Goal: Task Accomplishment & Management: Complete application form

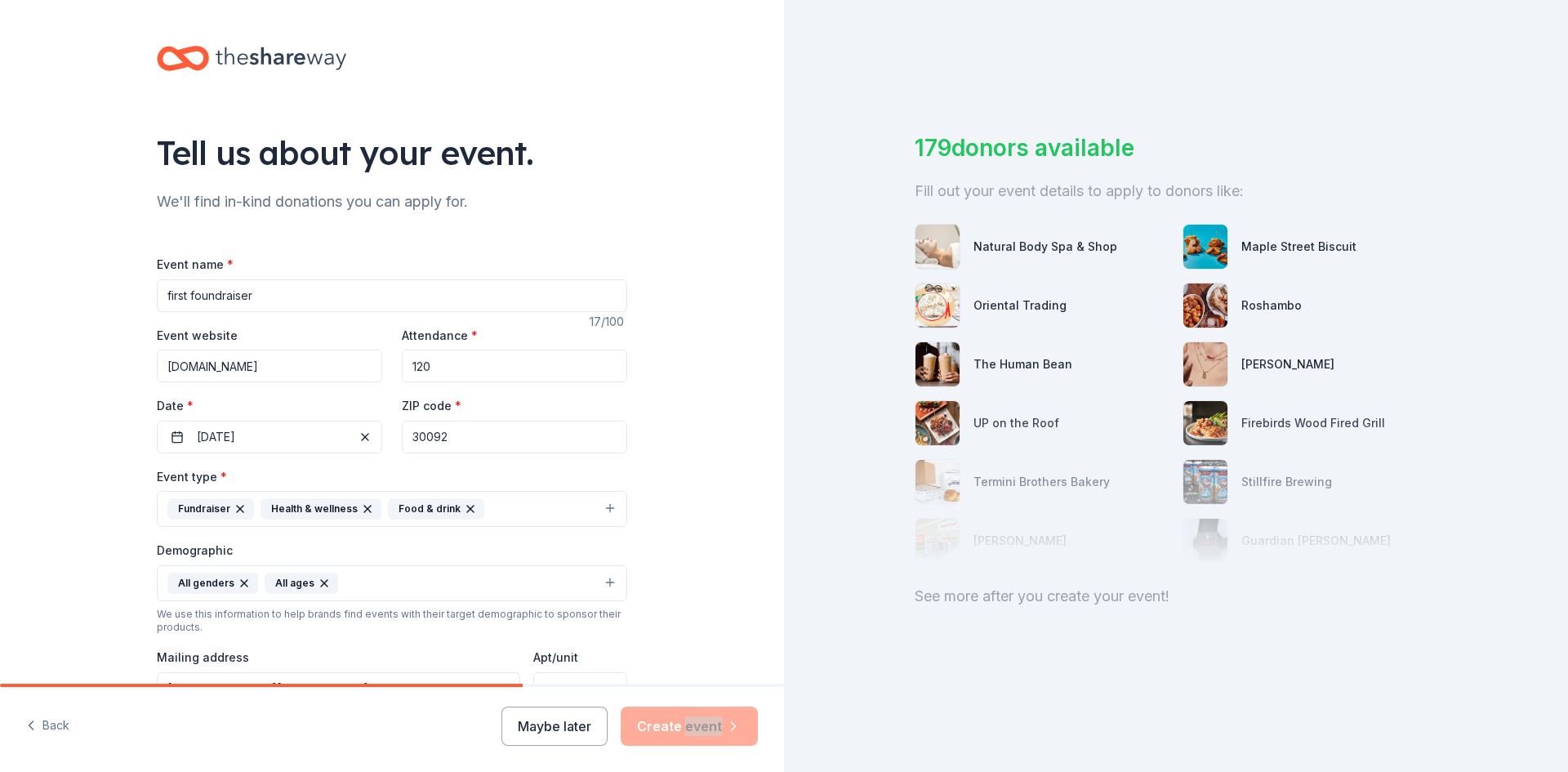
scroll to position [407, 0]
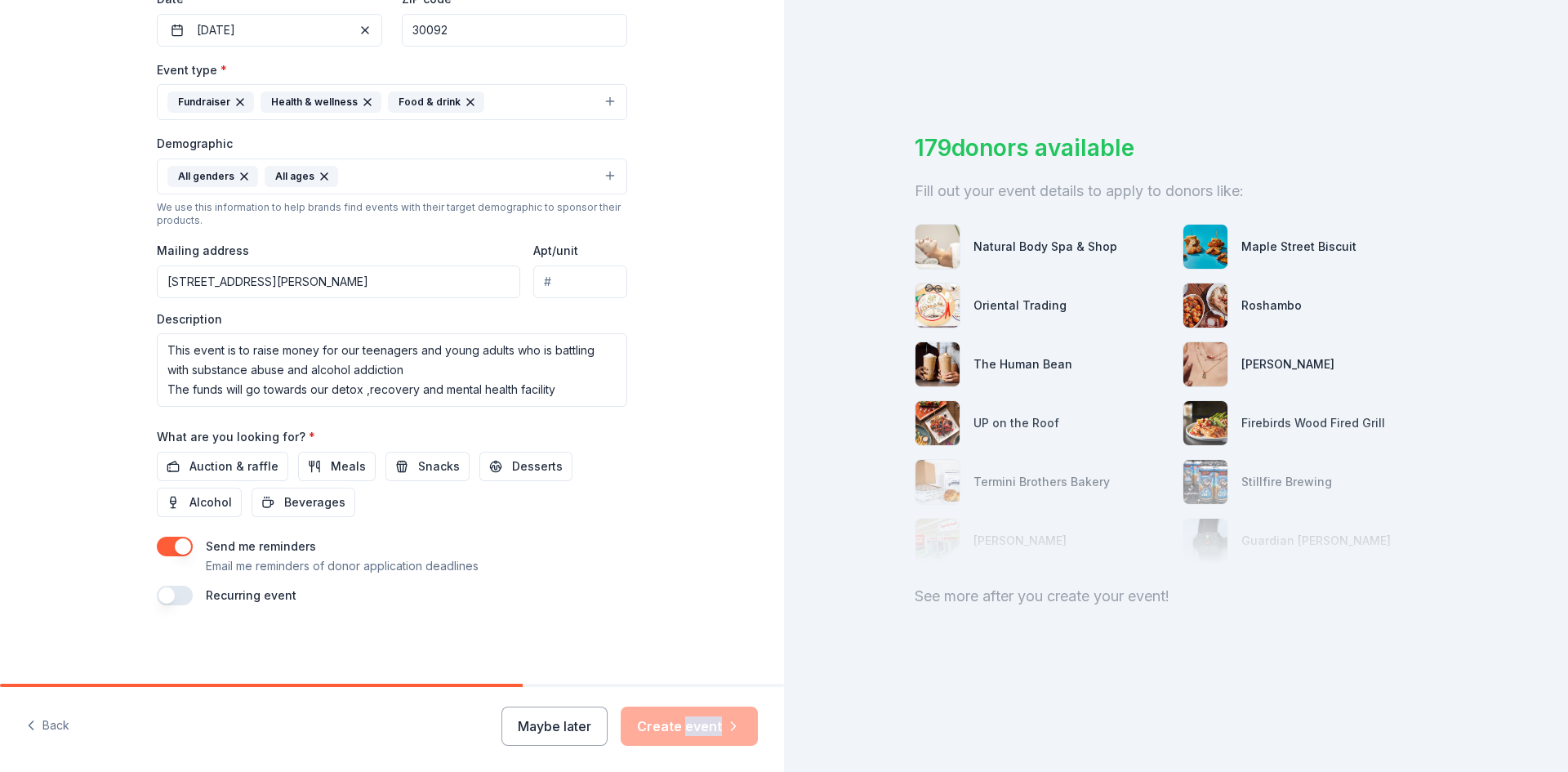
click at [163, 590] on button "button" at bounding box center [174, 596] width 36 height 19
click at [662, 718] on div "Maybe later Create event" at bounding box center [629, 726] width 256 height 39
click at [663, 719] on div "Maybe later Create event" at bounding box center [629, 726] width 256 height 39
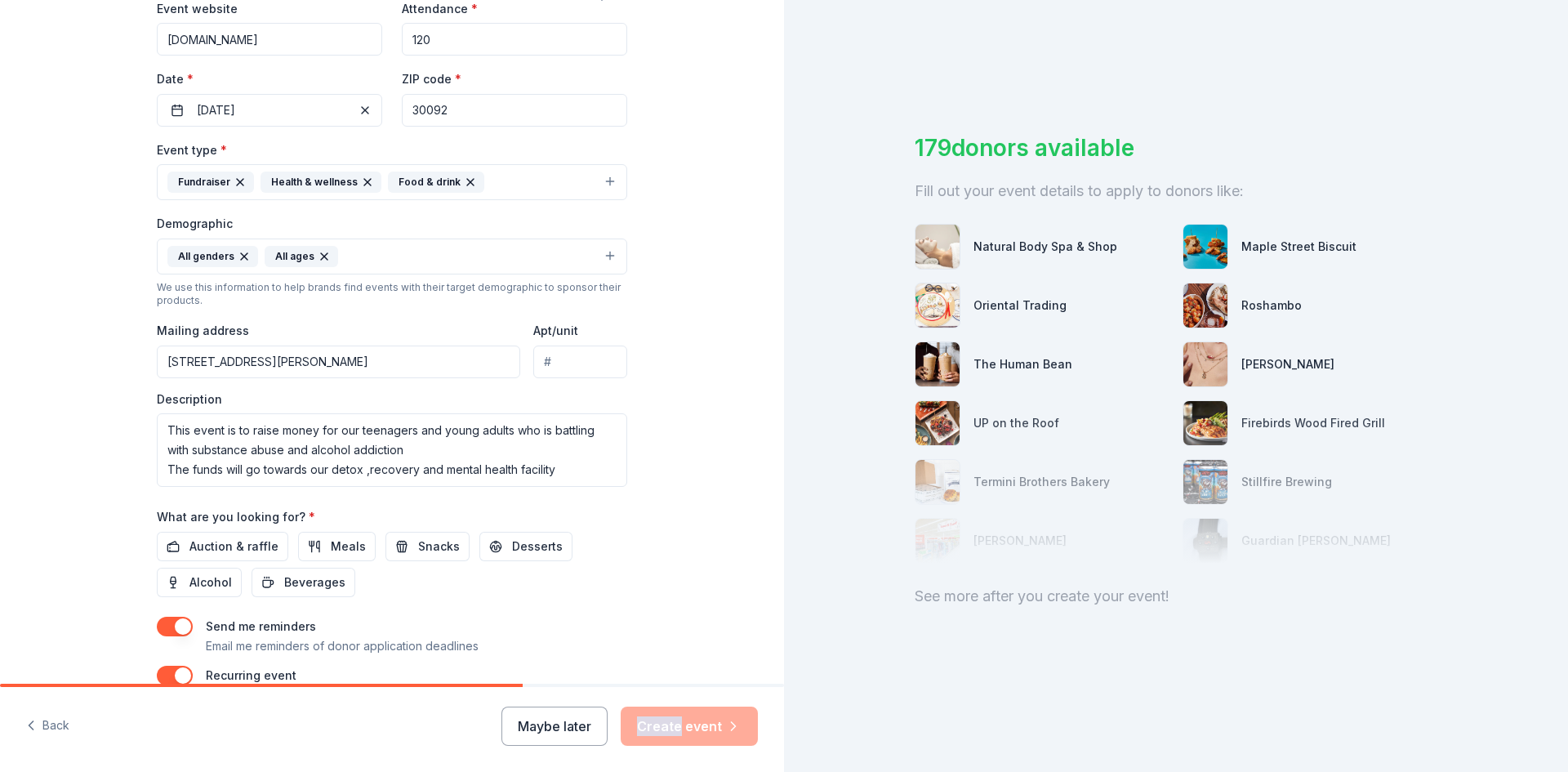
scroll to position [163, 0]
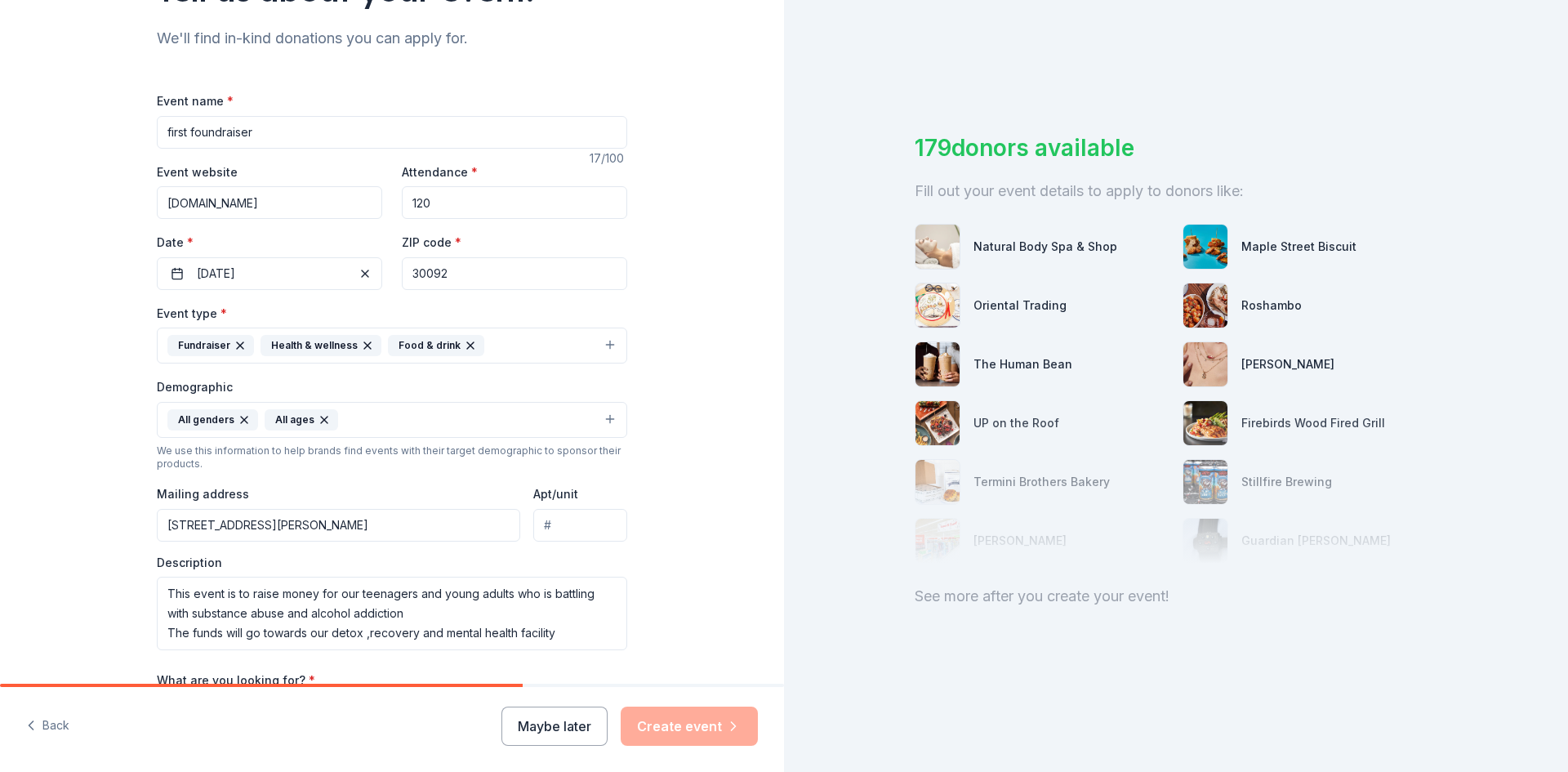
drag, startPoint x: 441, startPoint y: 209, endPoint x: 401, endPoint y: 207, distance: 40.0
click at [402, 207] on input "120" at bounding box center [514, 202] width 226 height 33
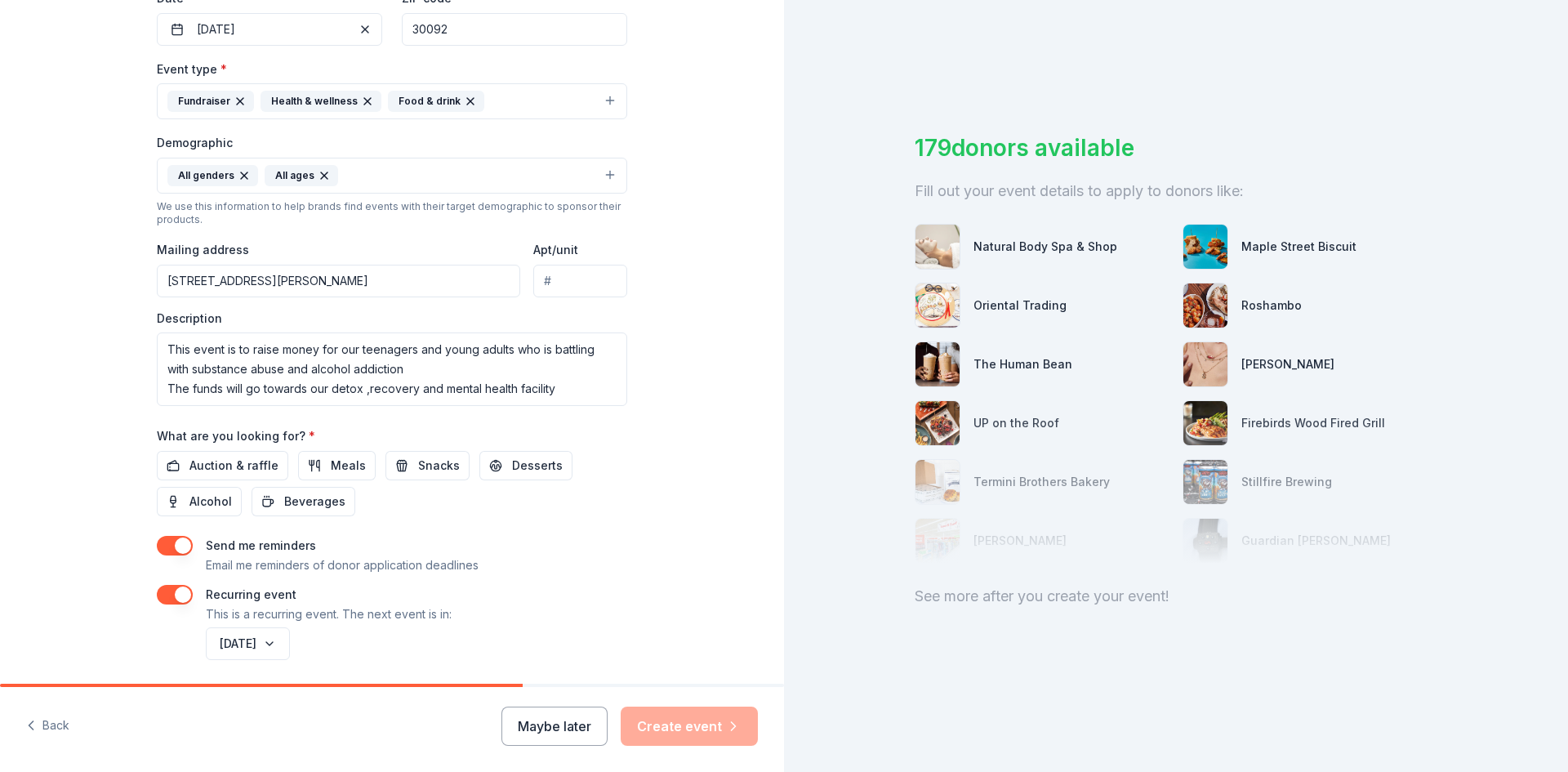
scroll to position [408, 0]
type input "90"
click at [290, 642] on button "[DATE]" at bounding box center [248, 642] width 84 height 33
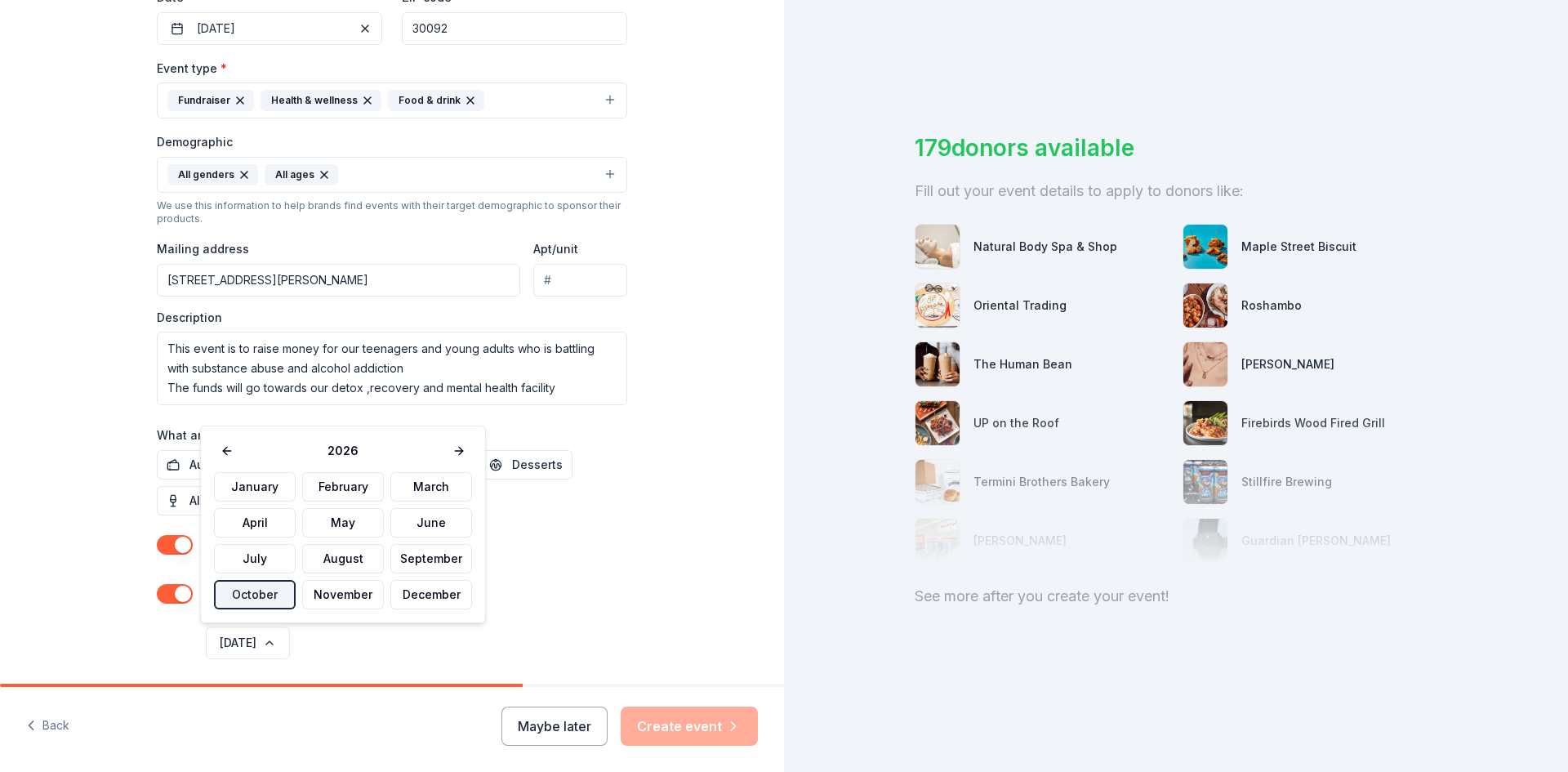
click at [263, 591] on button "October" at bounding box center [255, 594] width 82 height 29
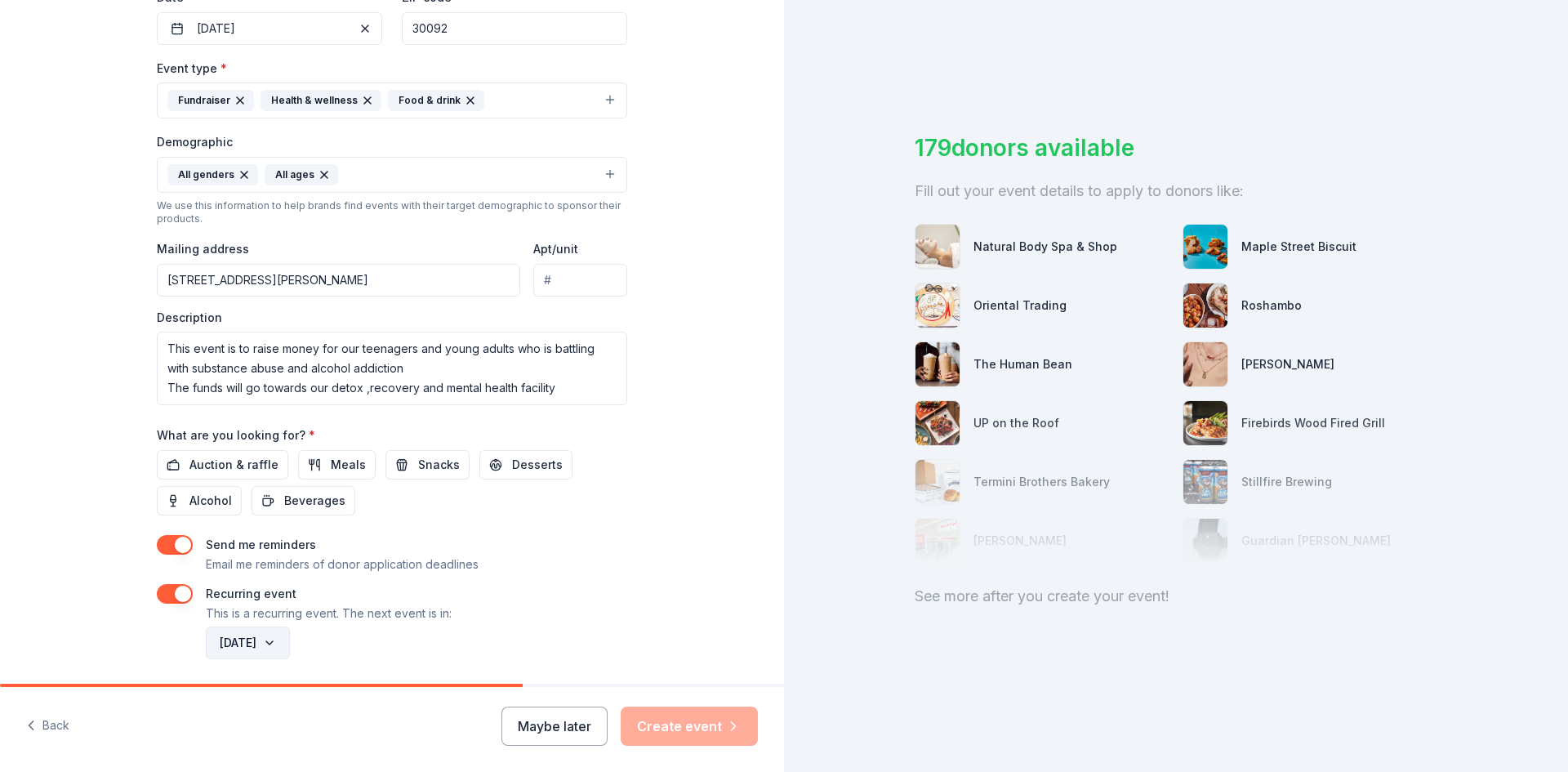
click at [290, 642] on button "[DATE]" at bounding box center [248, 642] width 84 height 33
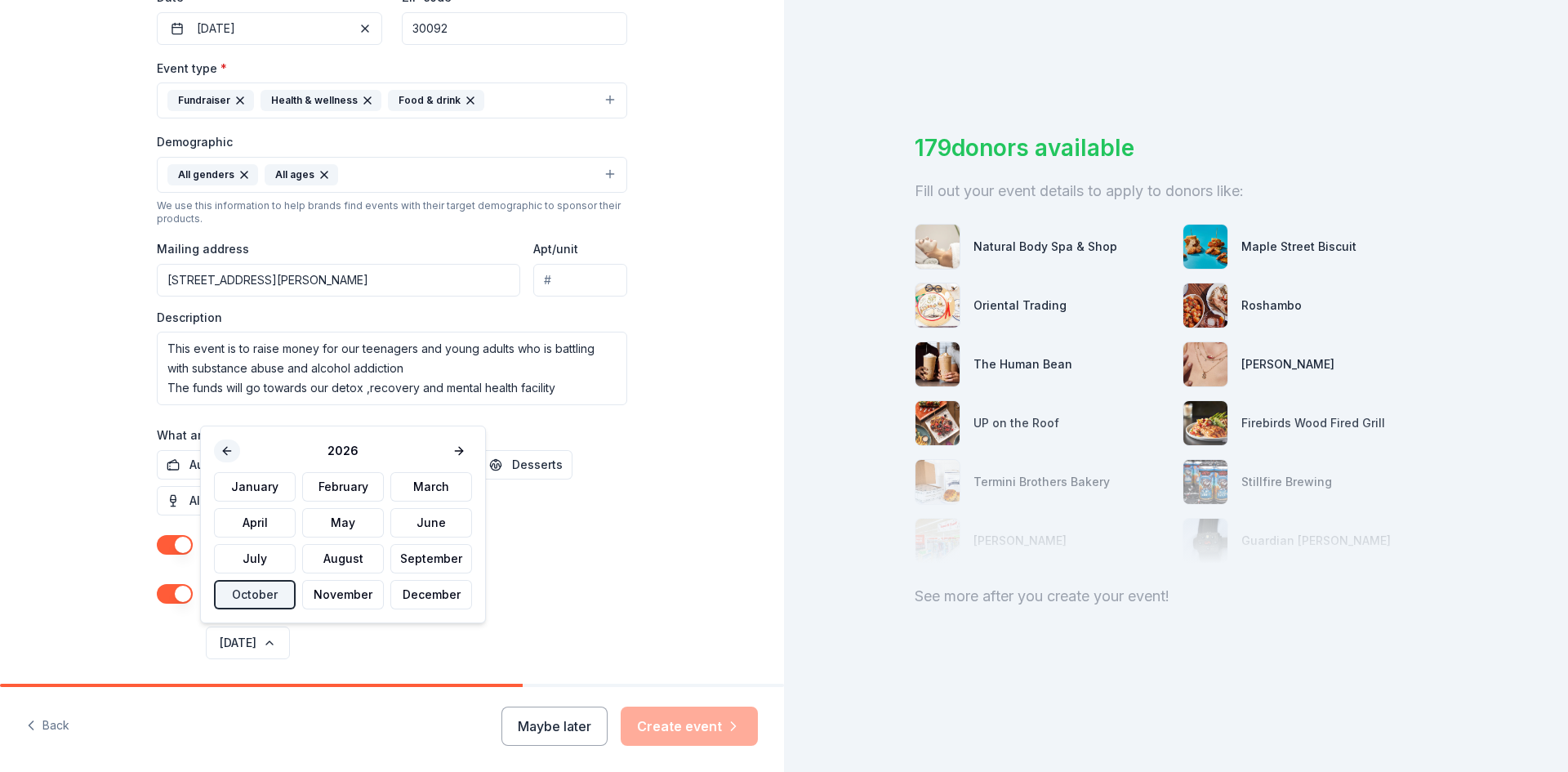
click at [219, 451] on button at bounding box center [227, 451] width 26 height 23
click at [260, 591] on button "October" at bounding box center [255, 594] width 82 height 29
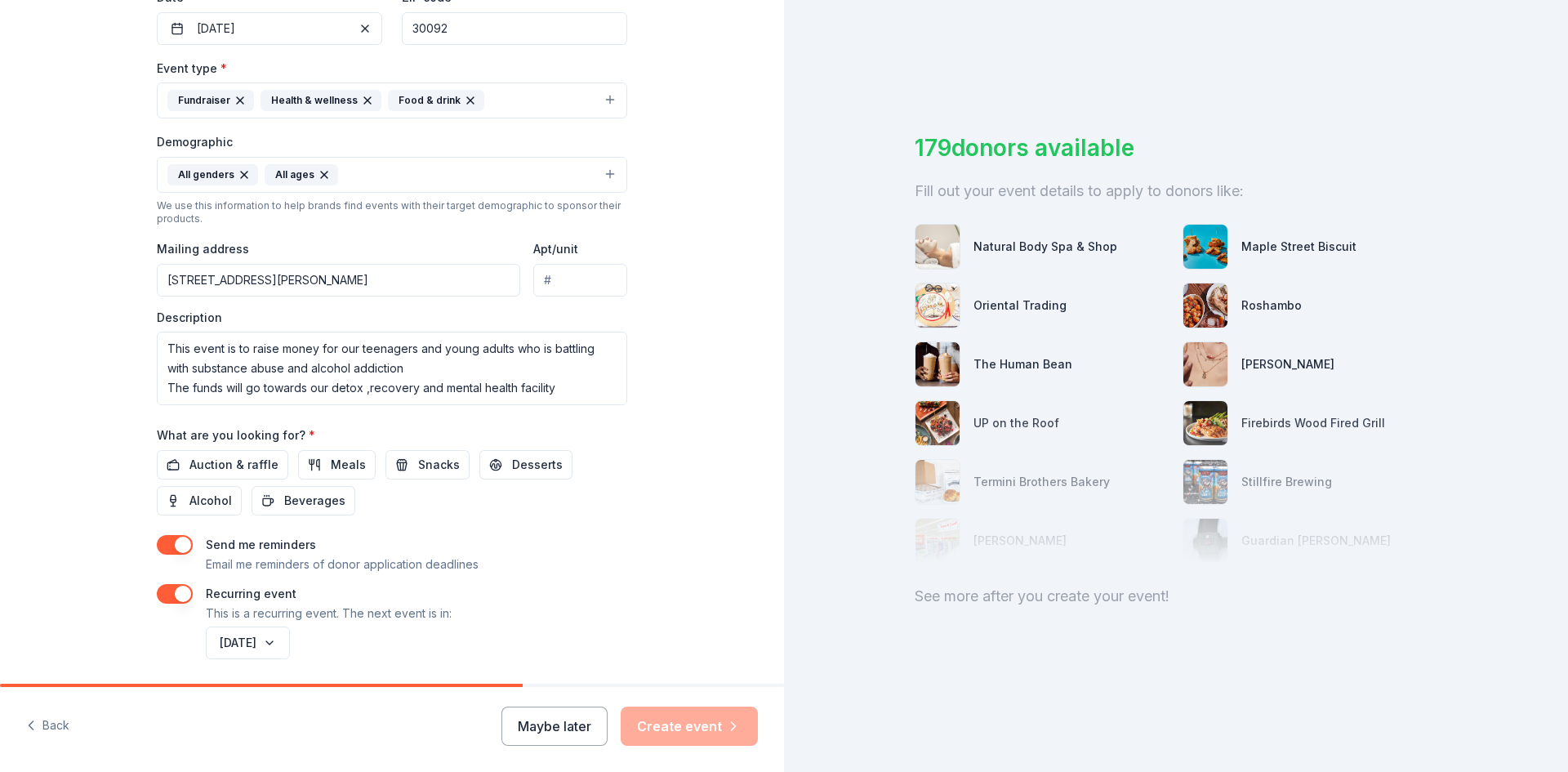
scroll to position [465, 0]
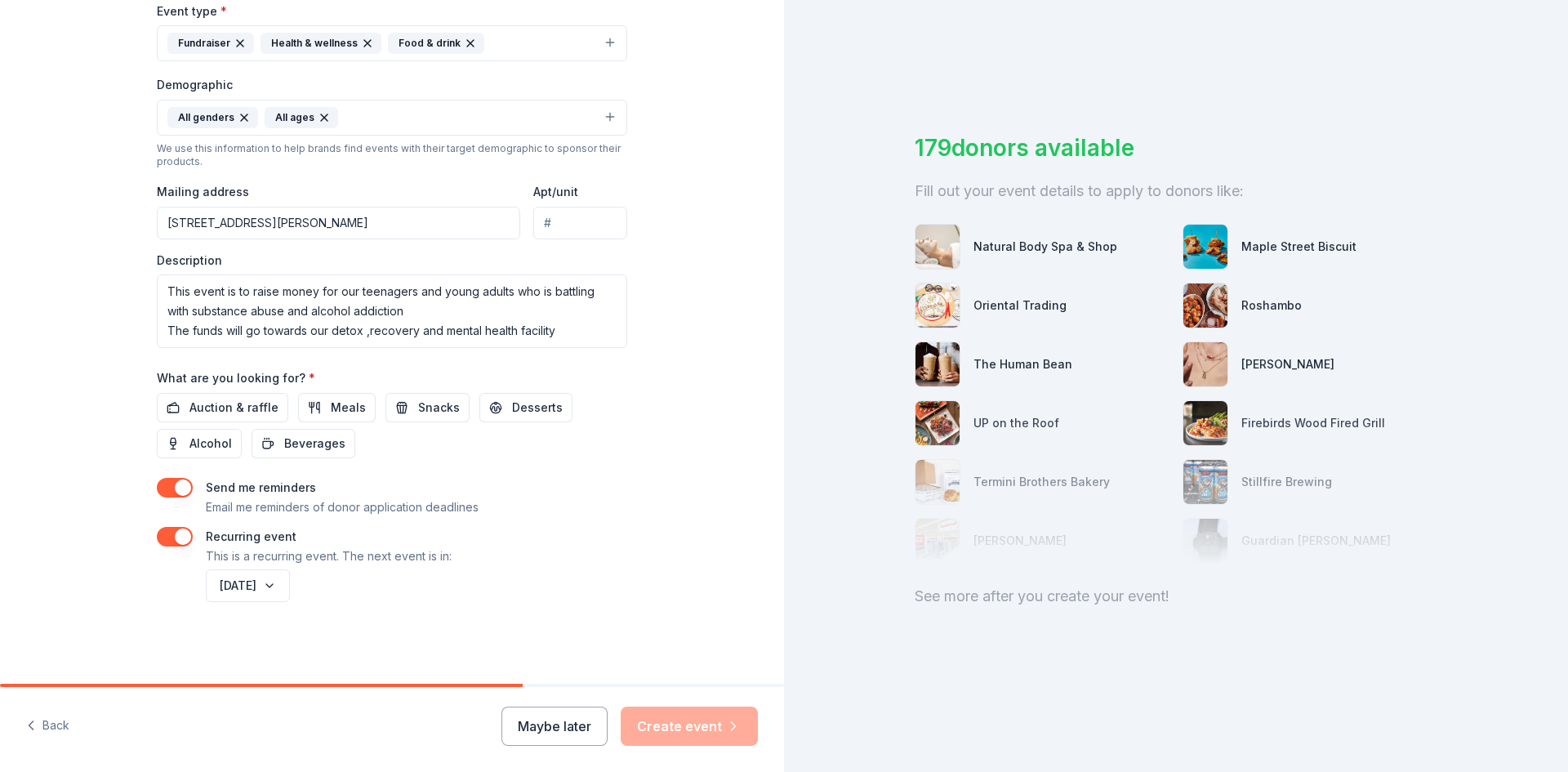
click at [684, 724] on div "Maybe later Create event" at bounding box center [629, 726] width 256 height 39
click at [677, 724] on div "Maybe later Create event" at bounding box center [629, 726] width 256 height 39
click at [41, 720] on button "Back" at bounding box center [48, 726] width 43 height 34
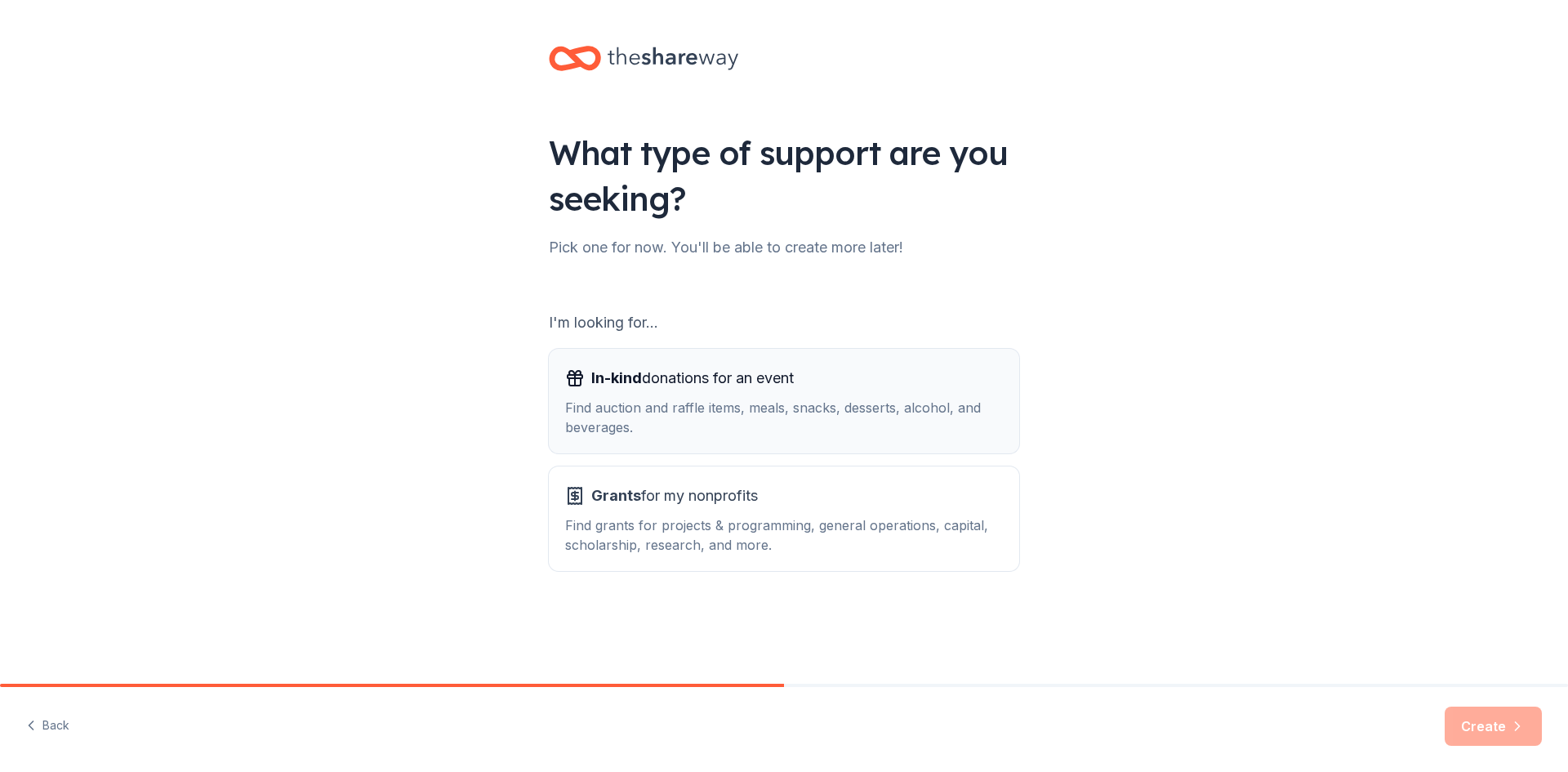
click at [755, 390] on span "In-kind donations for an event" at bounding box center [692, 378] width 203 height 26
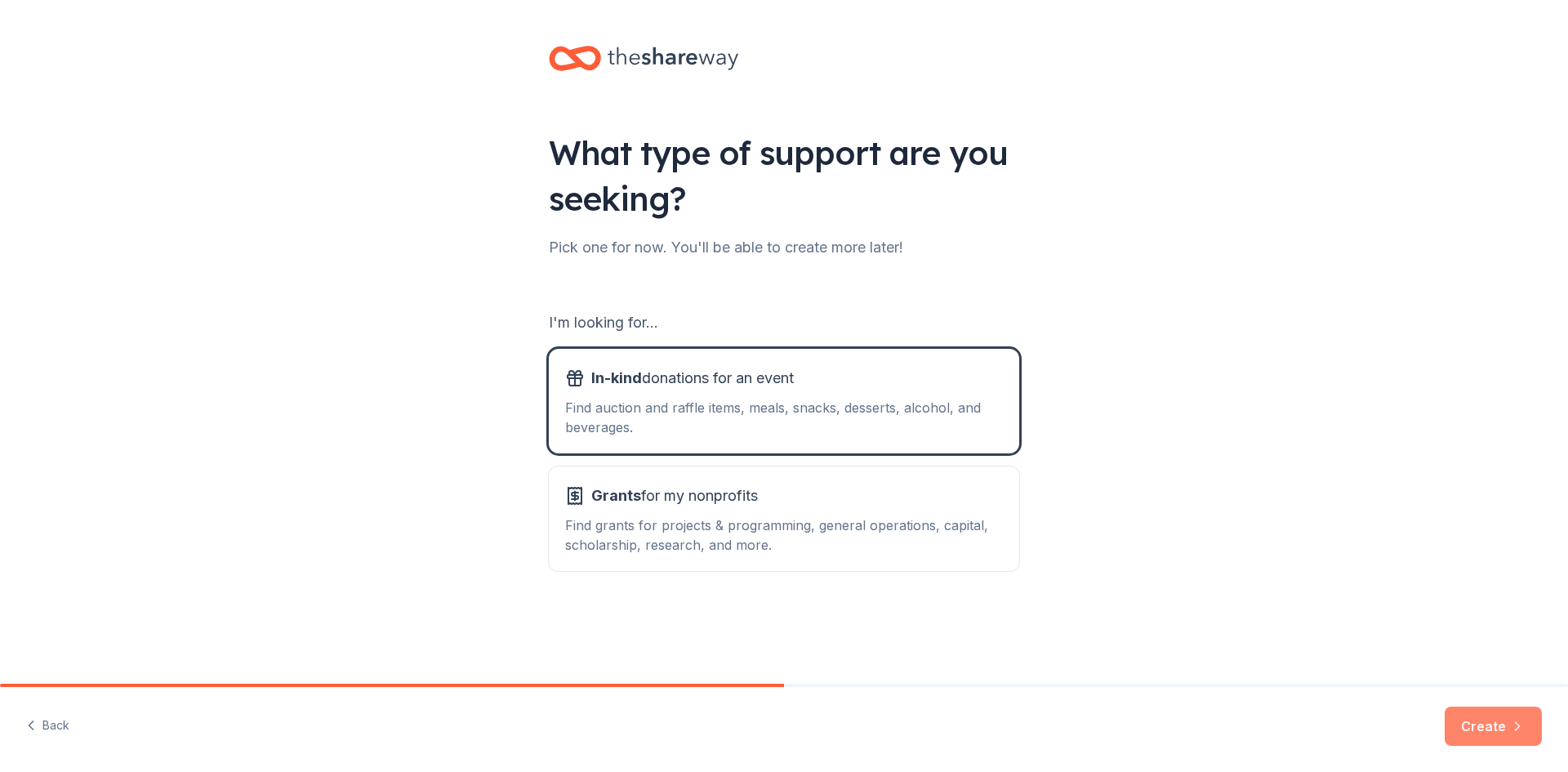
click at [1499, 725] on button "Create" at bounding box center [1493, 726] width 97 height 39
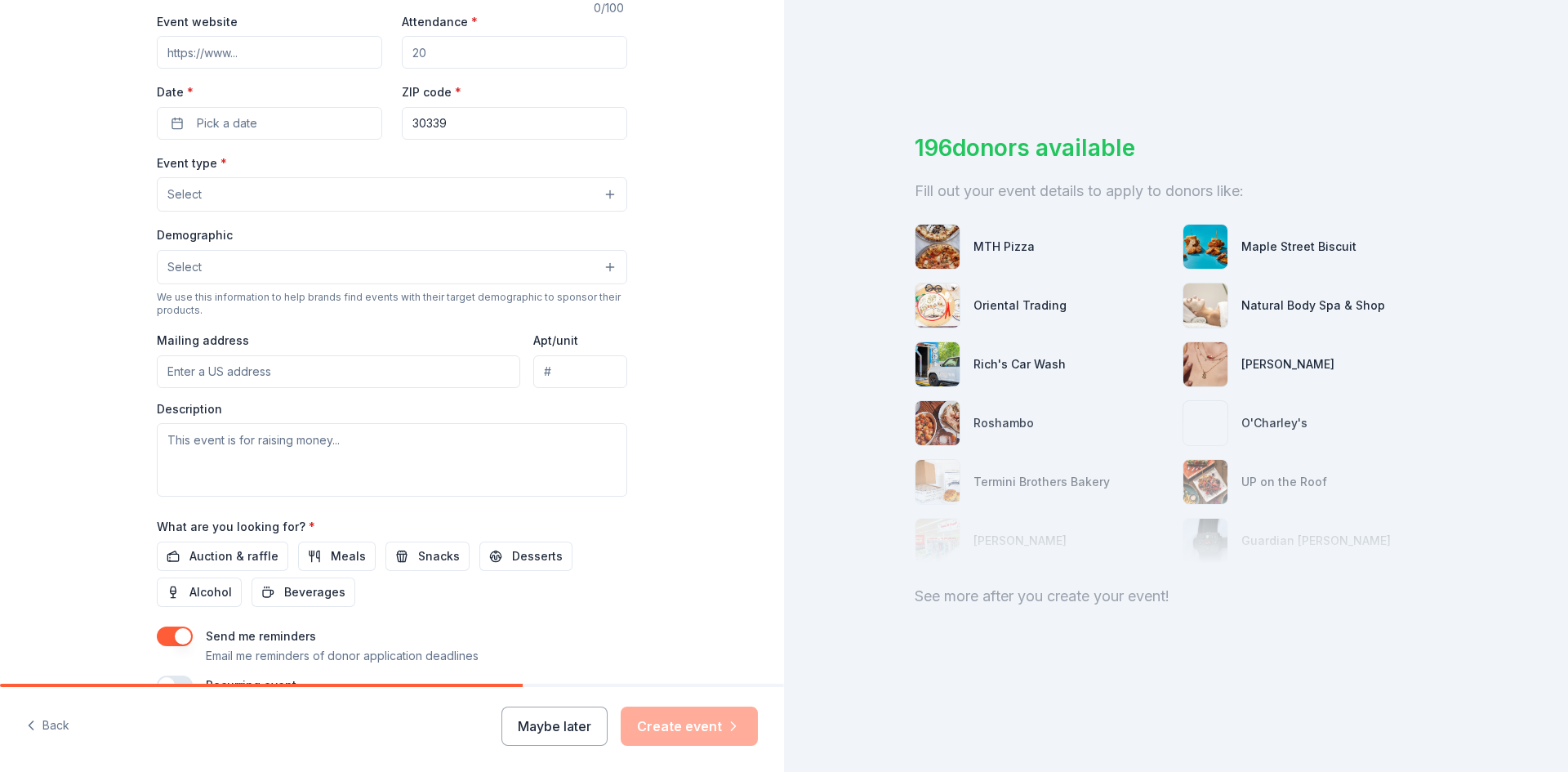
scroll to position [327, 0]
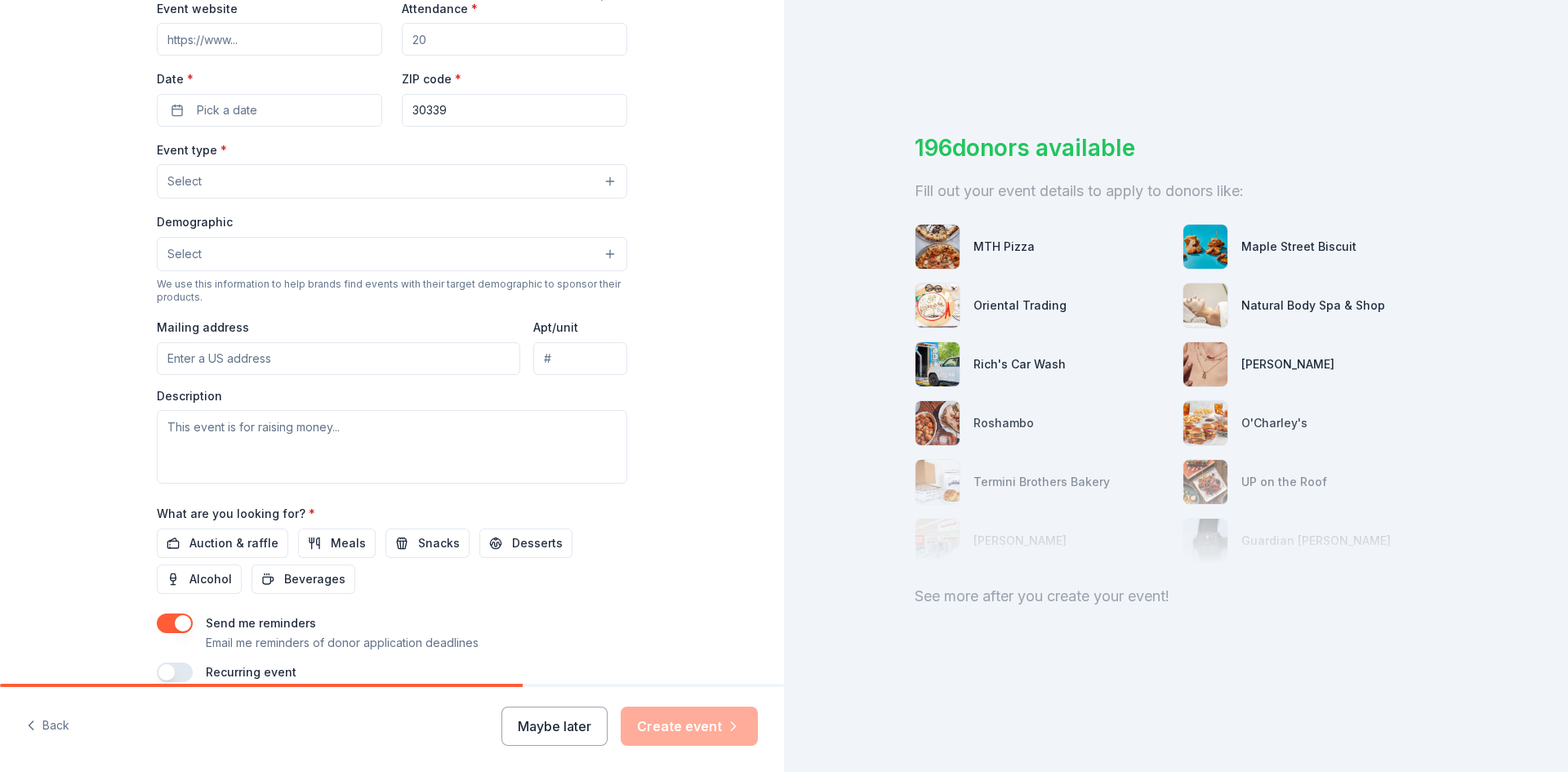
click at [199, 364] on input "Mailing address" at bounding box center [338, 358] width 364 height 33
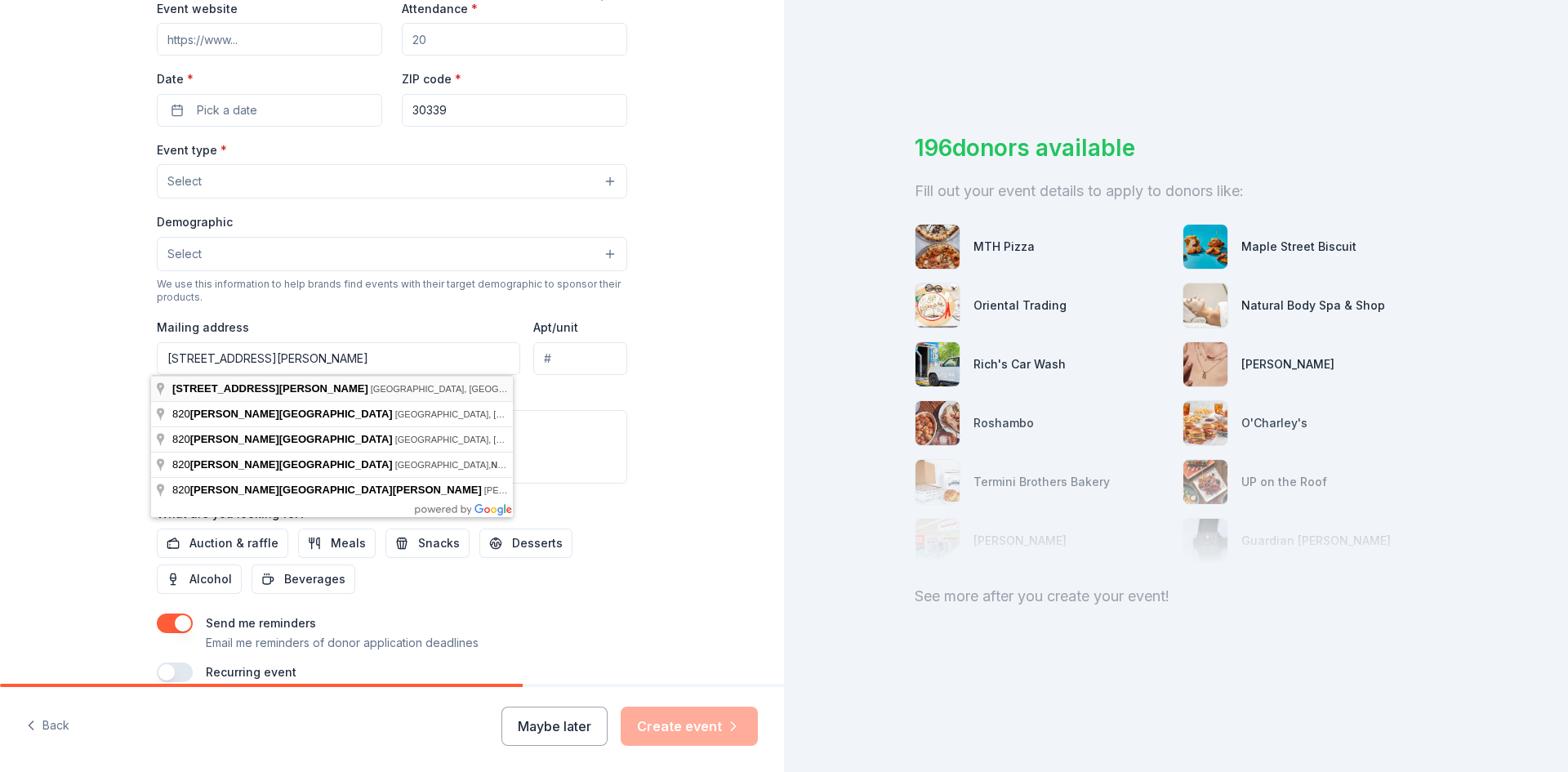
type input "820 Adams Lake Boulevard Southeast, Atlanta, GA, 30339"
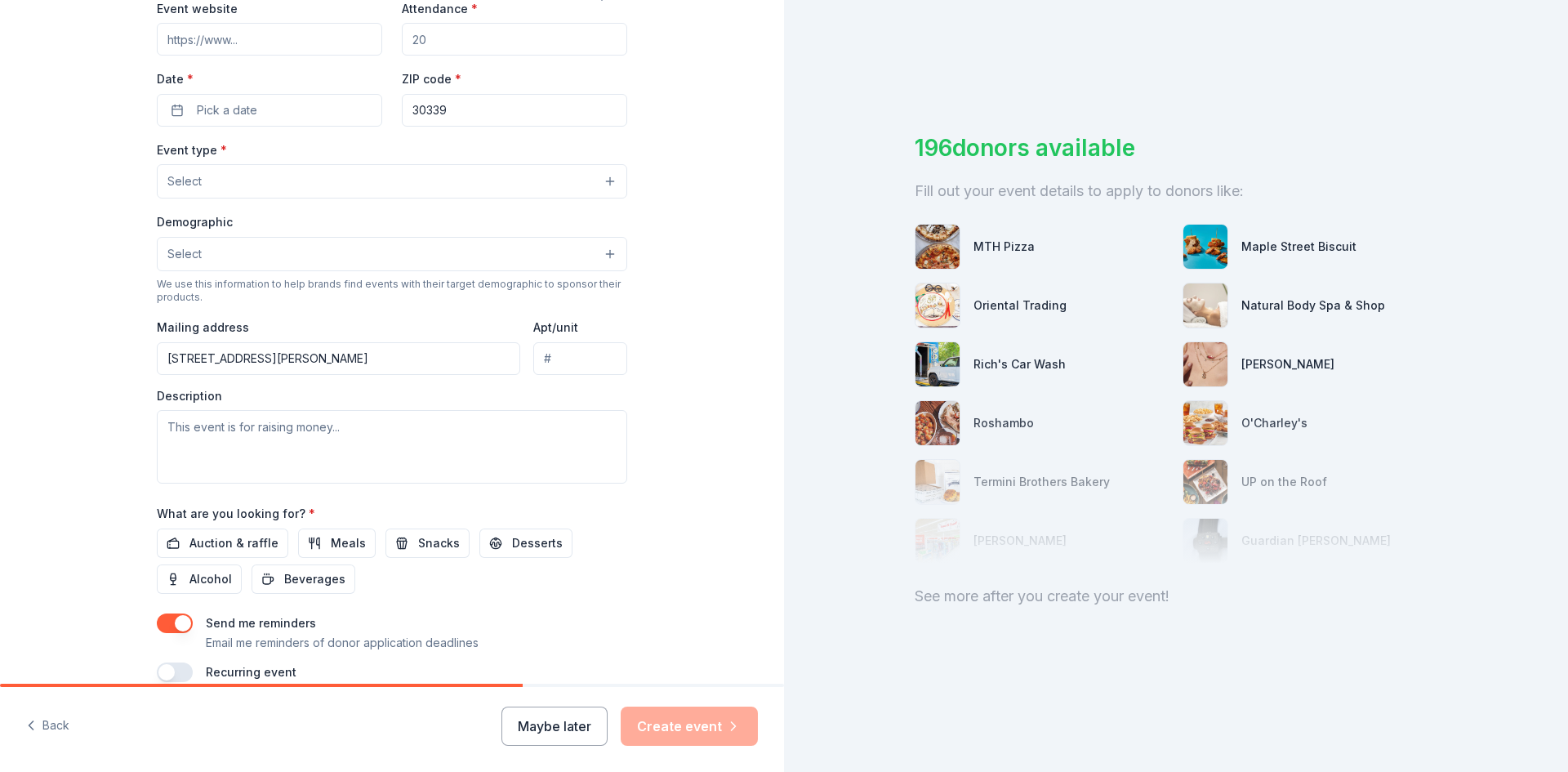
click at [226, 39] on input "Event website" at bounding box center [270, 39] width 226 height 33
type input "themcroyalsfoundation.com"
click at [432, 37] on input "Attendance *" at bounding box center [514, 39] width 226 height 33
type input "90"
click at [455, 111] on input "30339" at bounding box center [514, 110] width 226 height 33
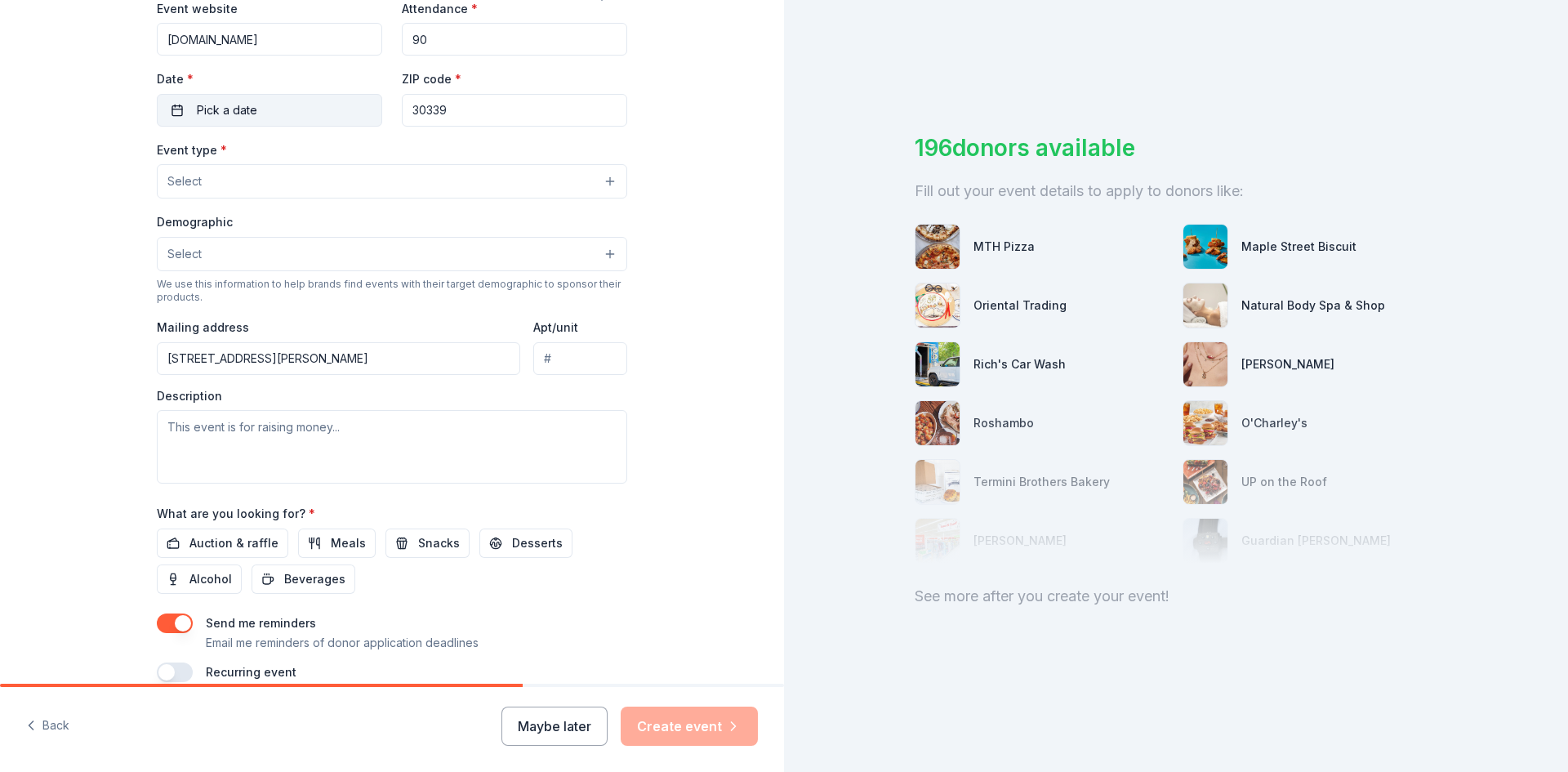
click at [168, 105] on button "Pick a date" at bounding box center [270, 110] width 226 height 33
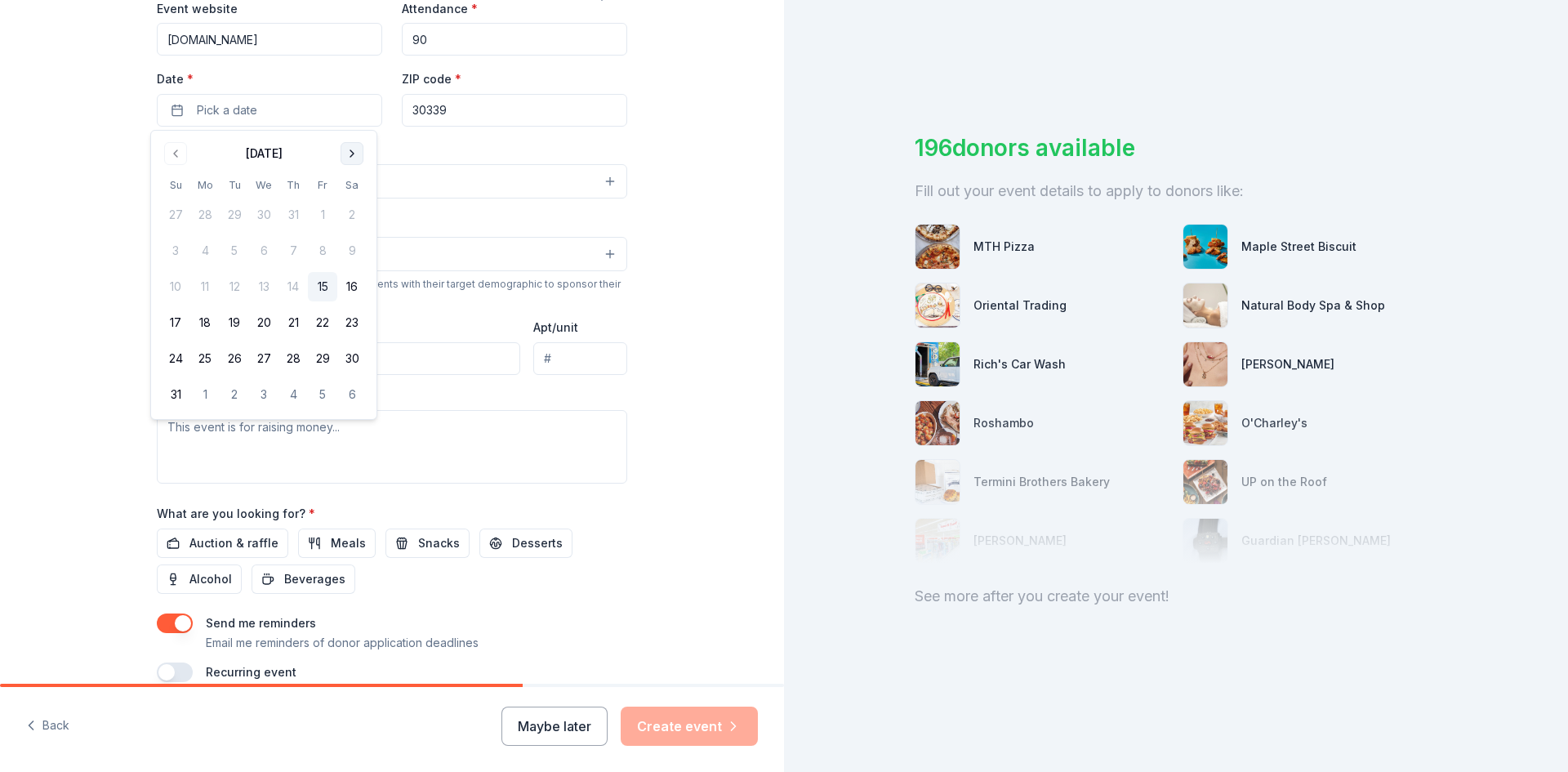
click at [353, 153] on button "Go to next month" at bounding box center [352, 153] width 23 height 23
click at [352, 152] on button "Go to next month" at bounding box center [352, 153] width 23 height 23
click at [350, 286] on button "18" at bounding box center [351, 286] width 29 height 29
click at [164, 426] on textarea at bounding box center [392, 446] width 470 height 73
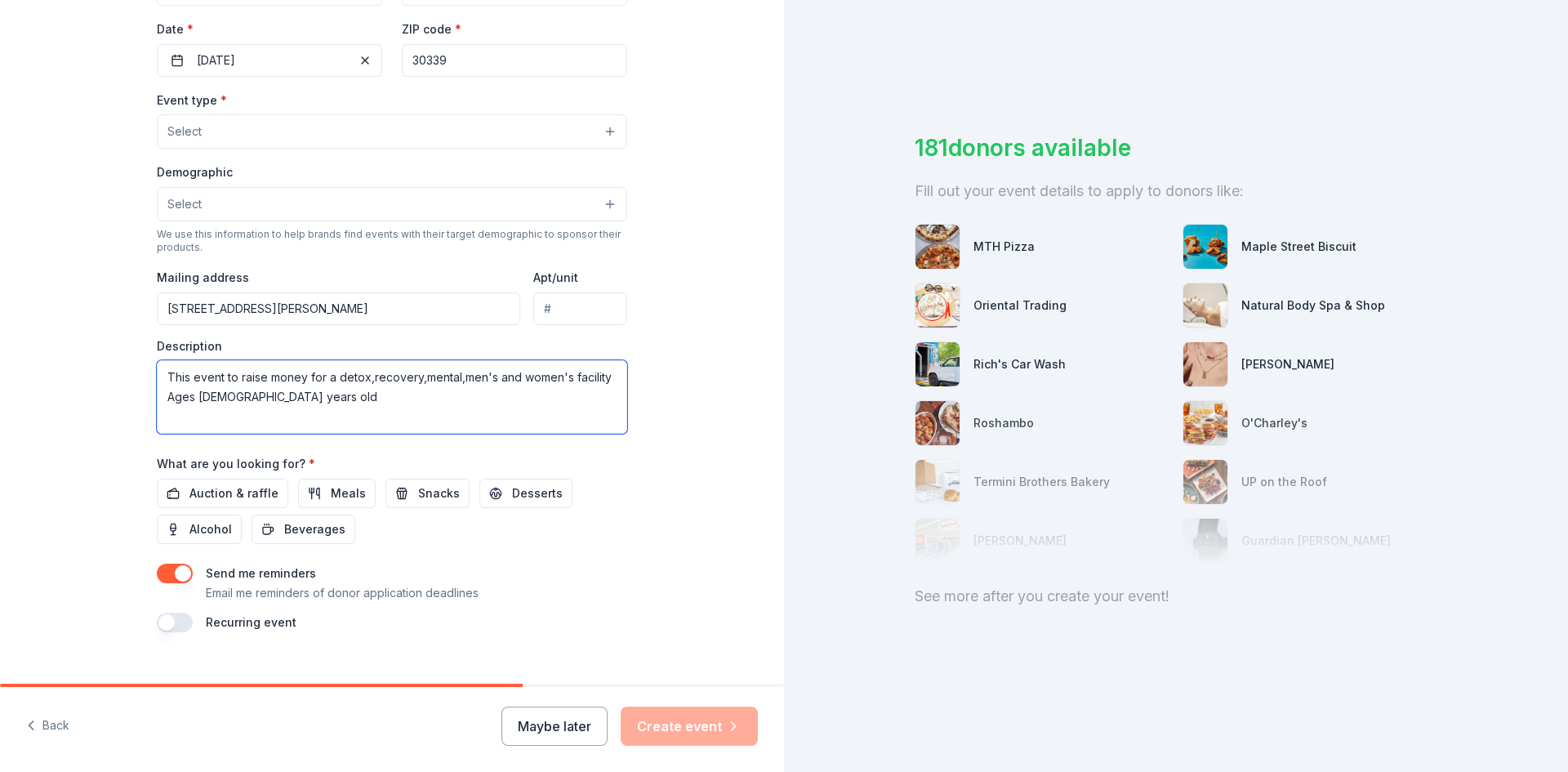
scroll to position [404, 0]
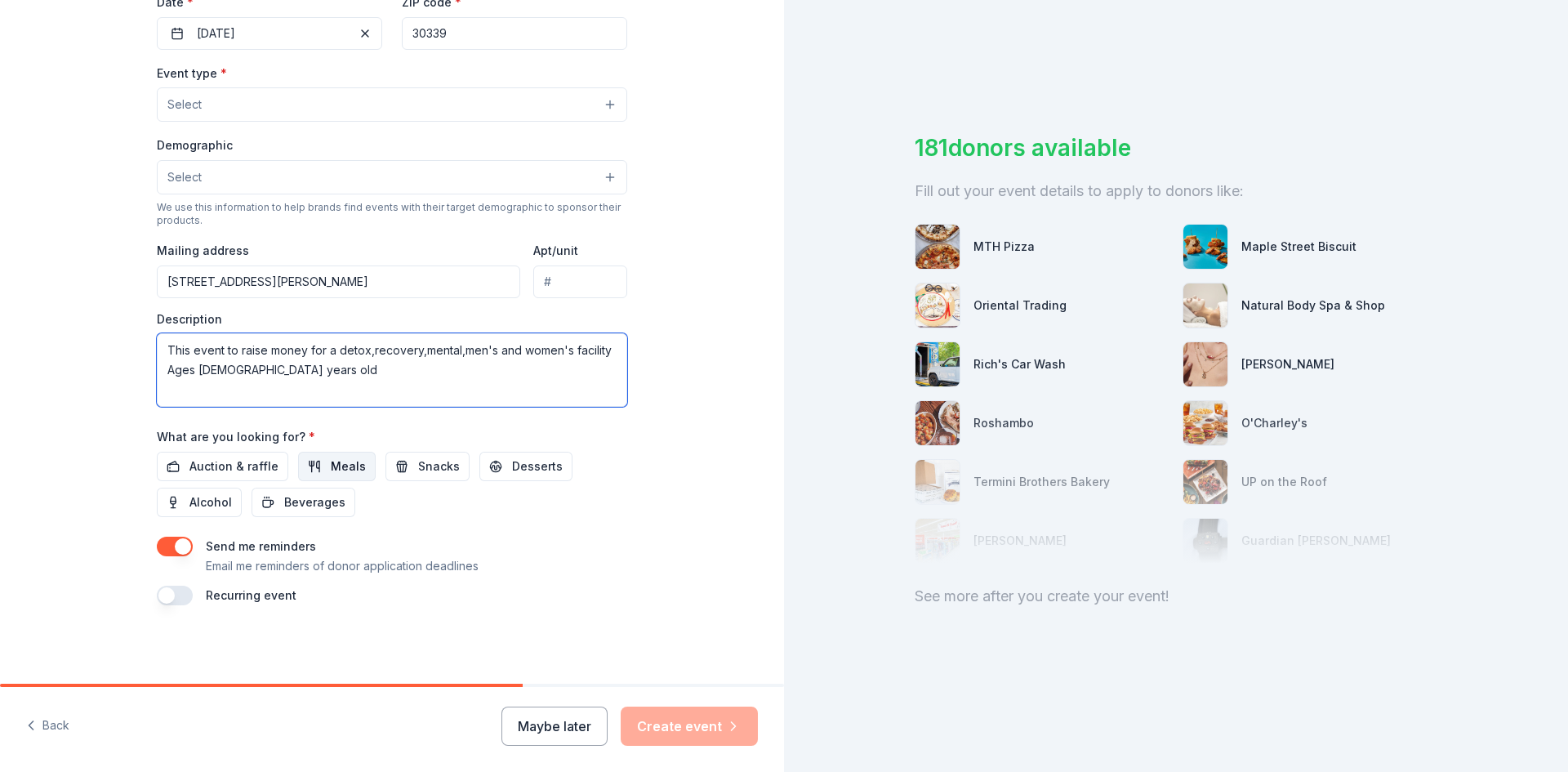
type textarea "This event to raise money for a detox,recovery,mental,men's and women's facilit…"
click at [330, 466] on span "Meals" at bounding box center [348, 466] width 35 height 19
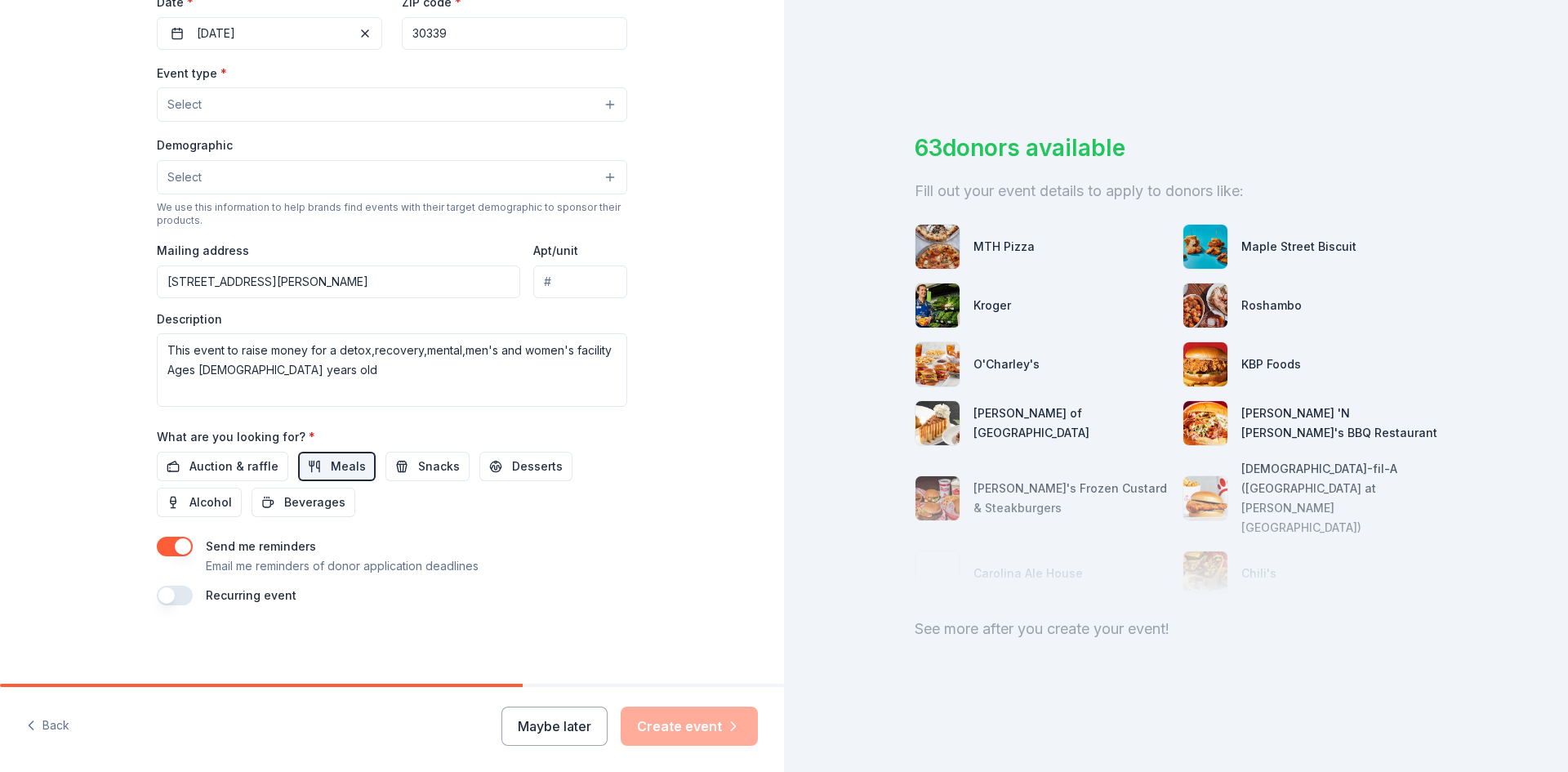
click at [603, 175] on button "Select" at bounding box center [392, 177] width 470 height 34
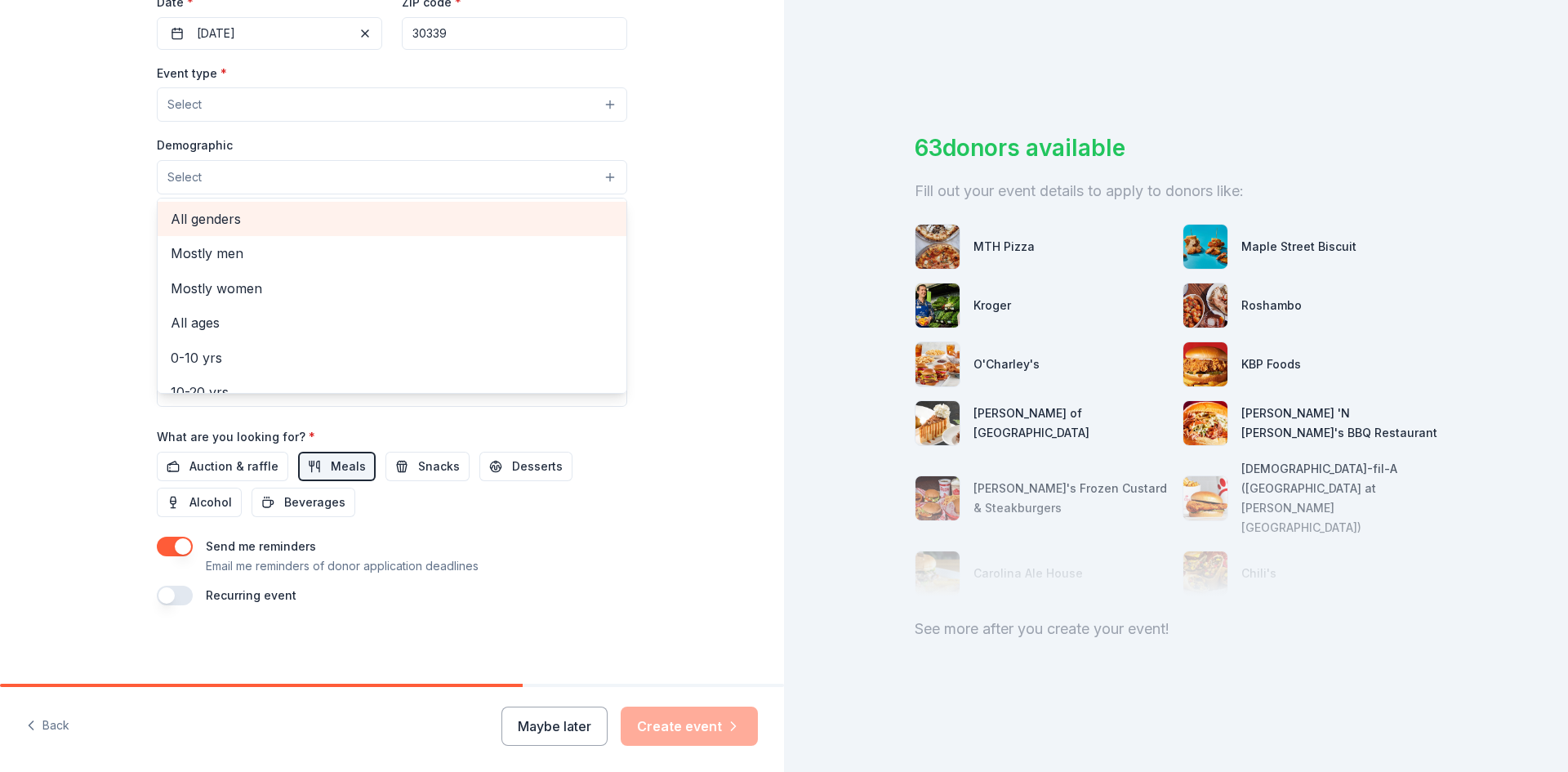
click at [236, 219] on span "All genders" at bounding box center [392, 219] width 442 height 21
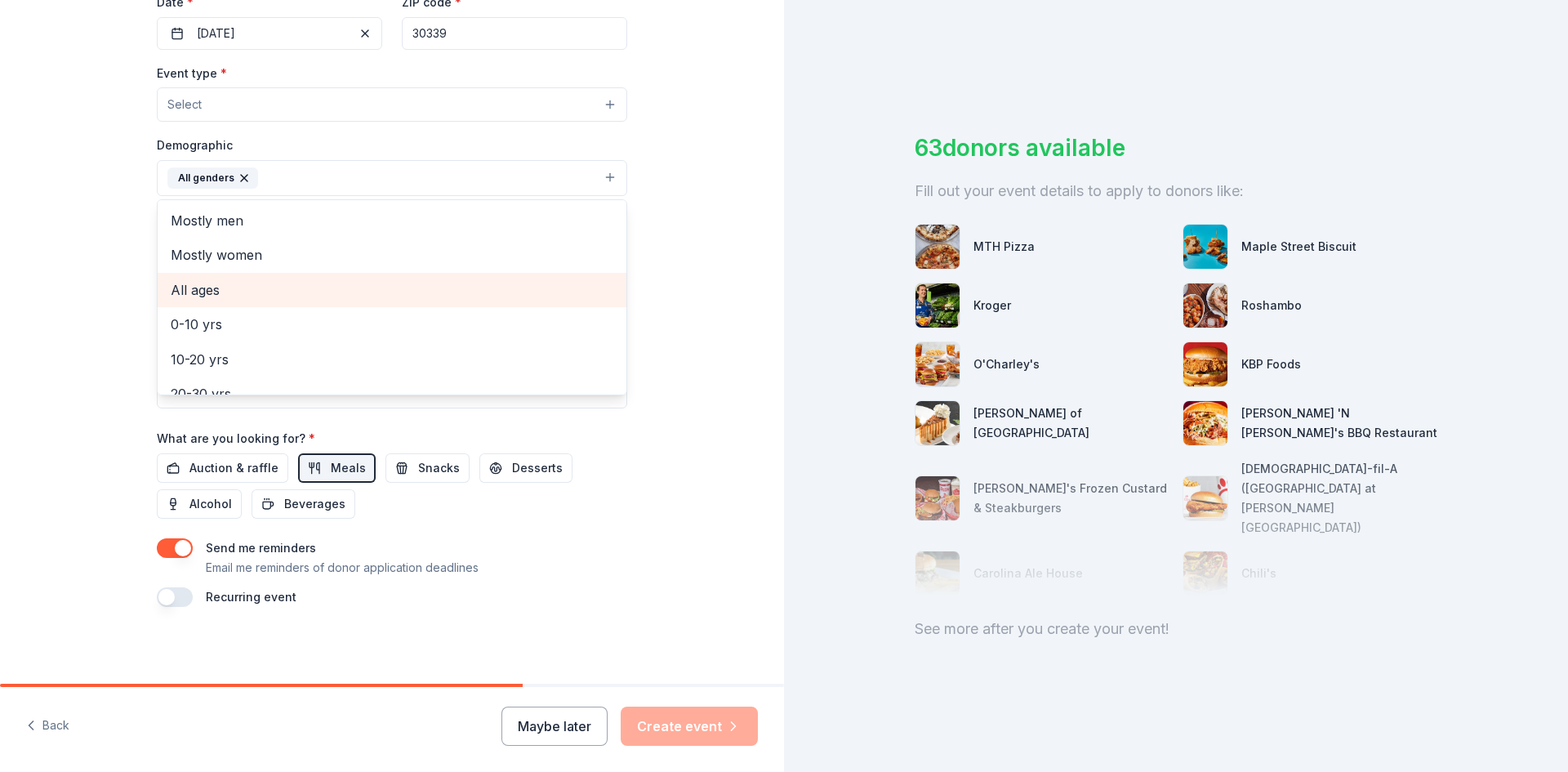
click at [205, 287] on span "All ages" at bounding box center [392, 290] width 442 height 21
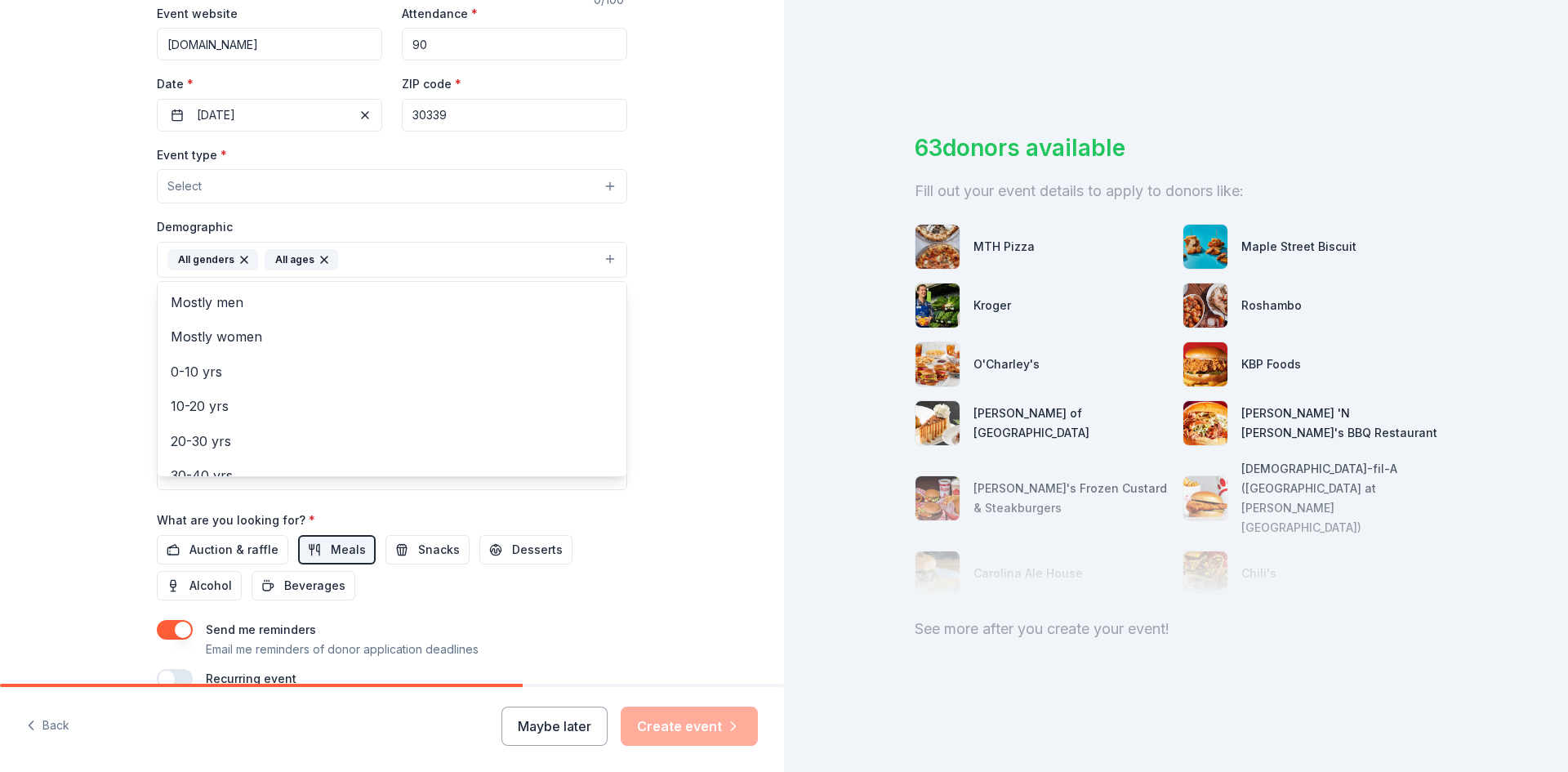
click at [170, 186] on div "Event type * Select Demographic All genders All ages Mostly men Mostly women 0-…" at bounding box center [392, 317] width 470 height 345
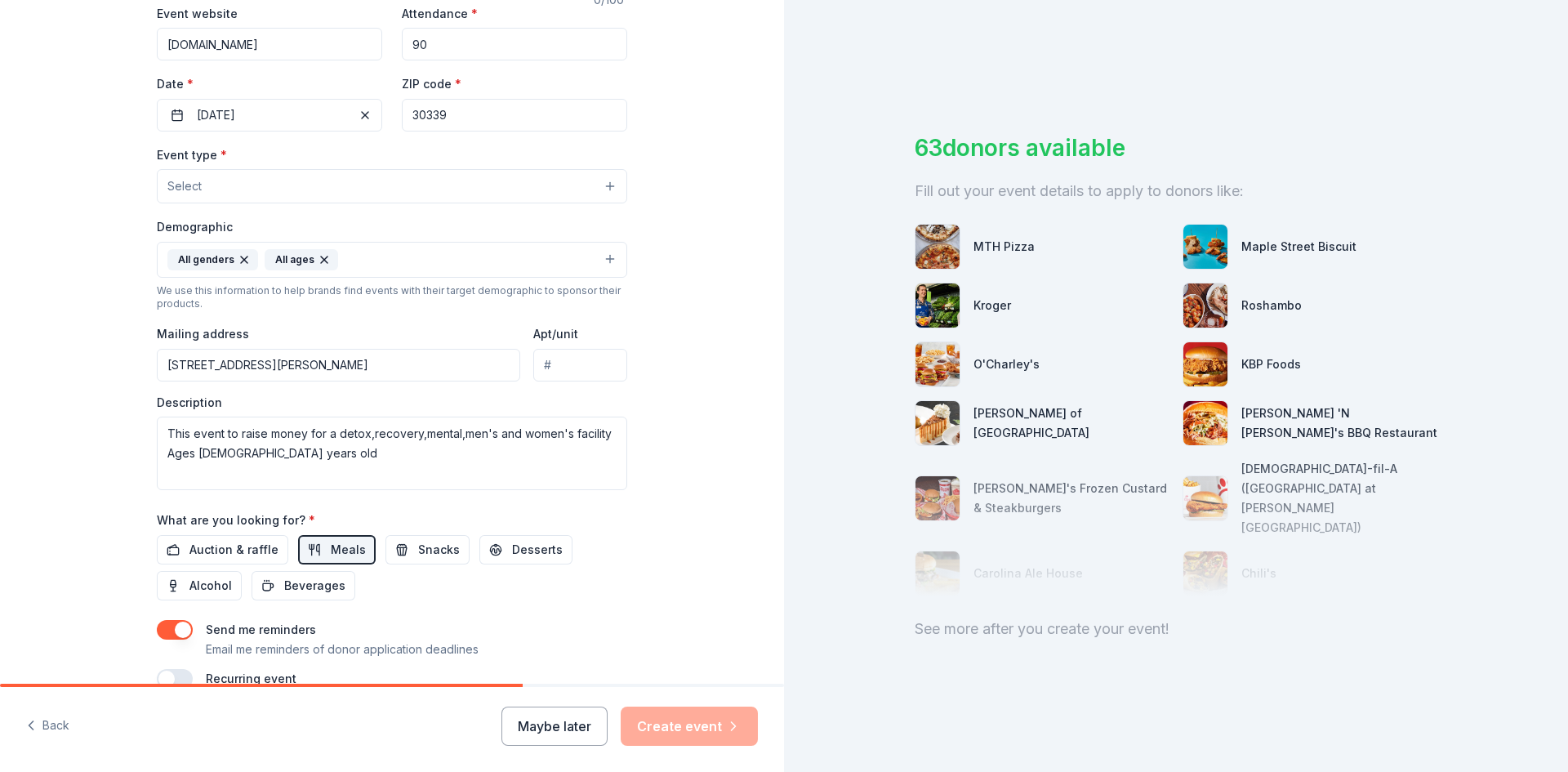
click at [564, 190] on button "Select" at bounding box center [392, 186] width 470 height 34
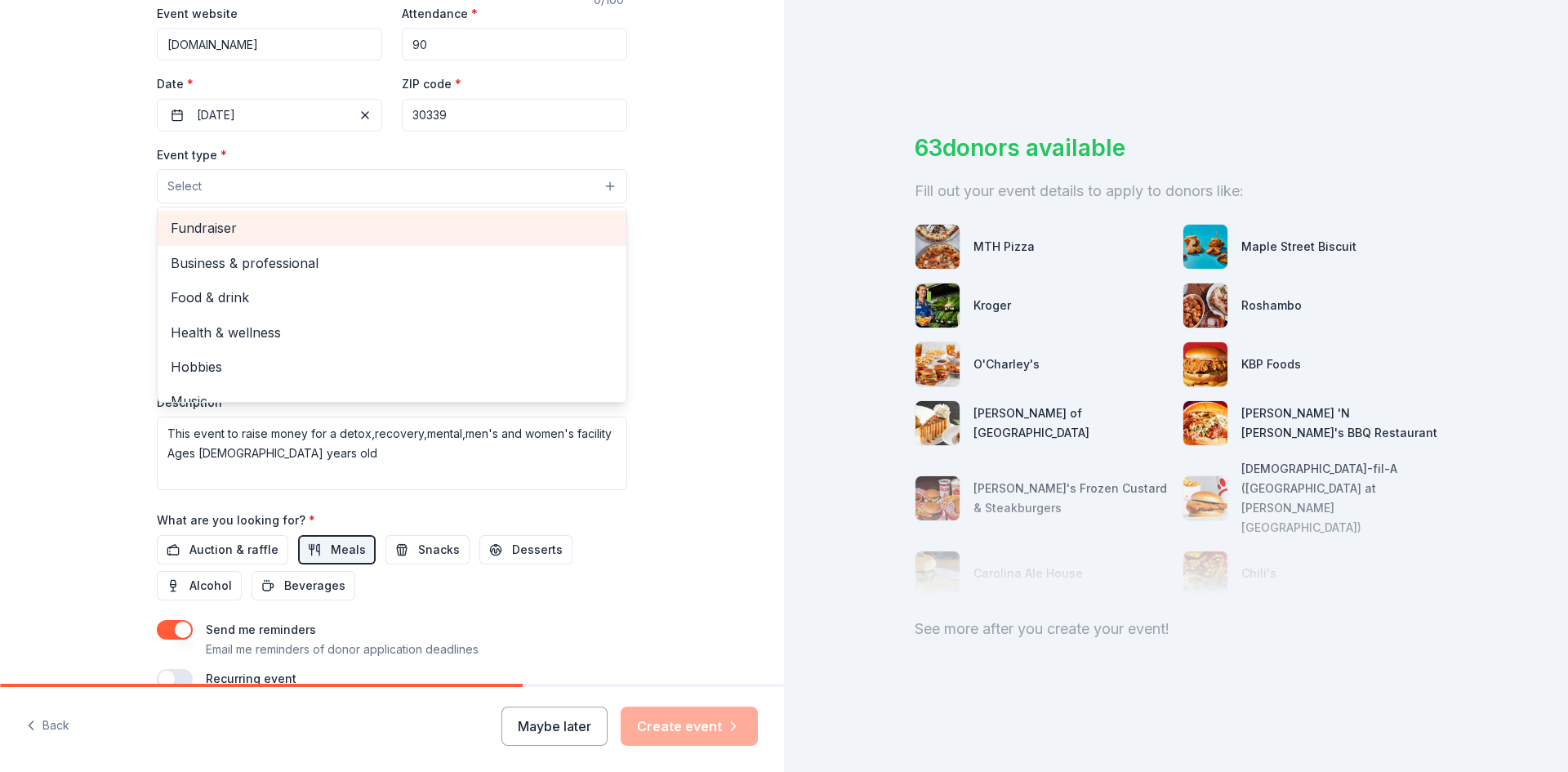
click at [198, 227] on span "Fundraiser" at bounding box center [392, 228] width 442 height 21
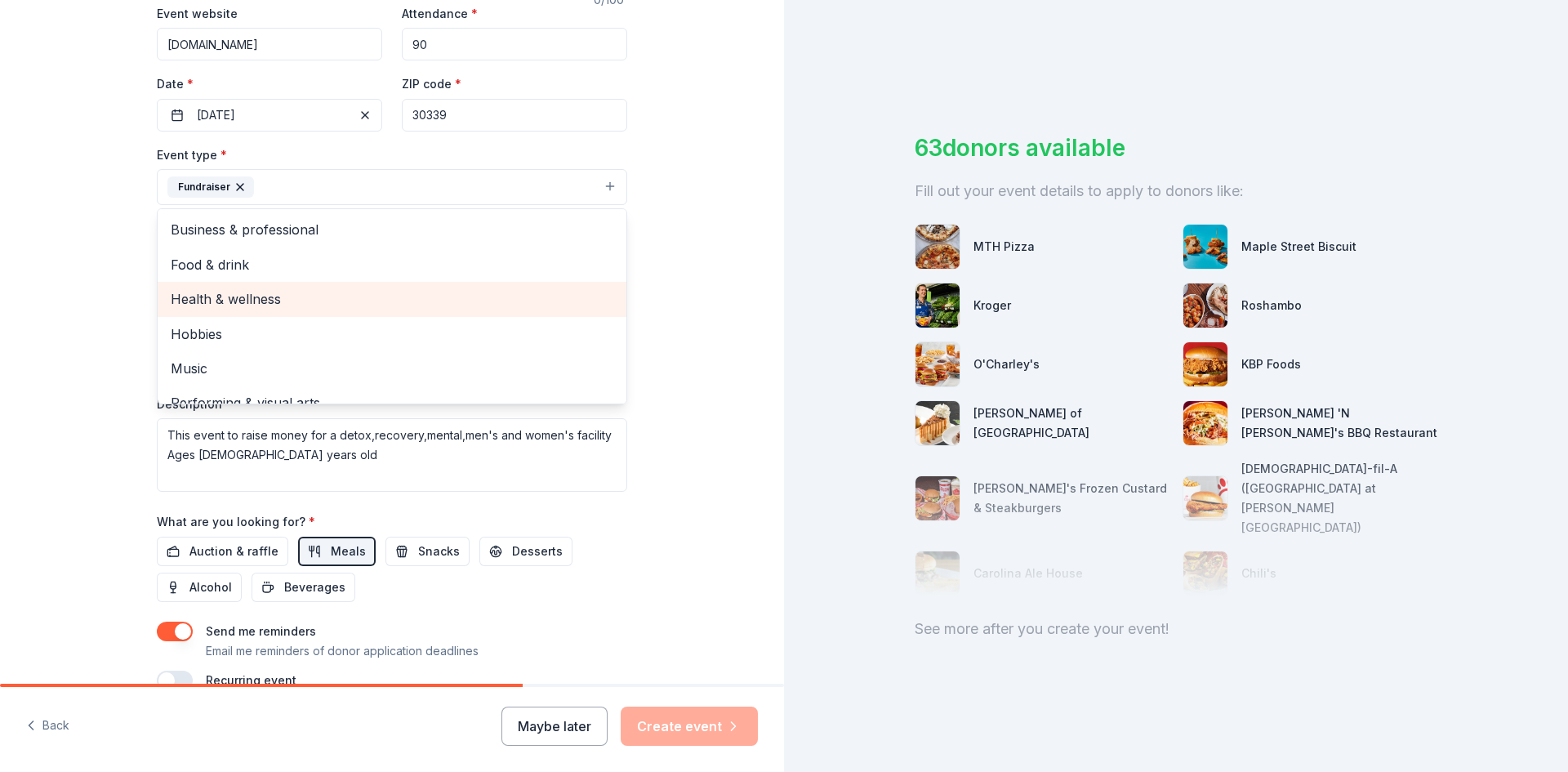
click at [272, 289] on span "Health & wellness" at bounding box center [392, 299] width 442 height 21
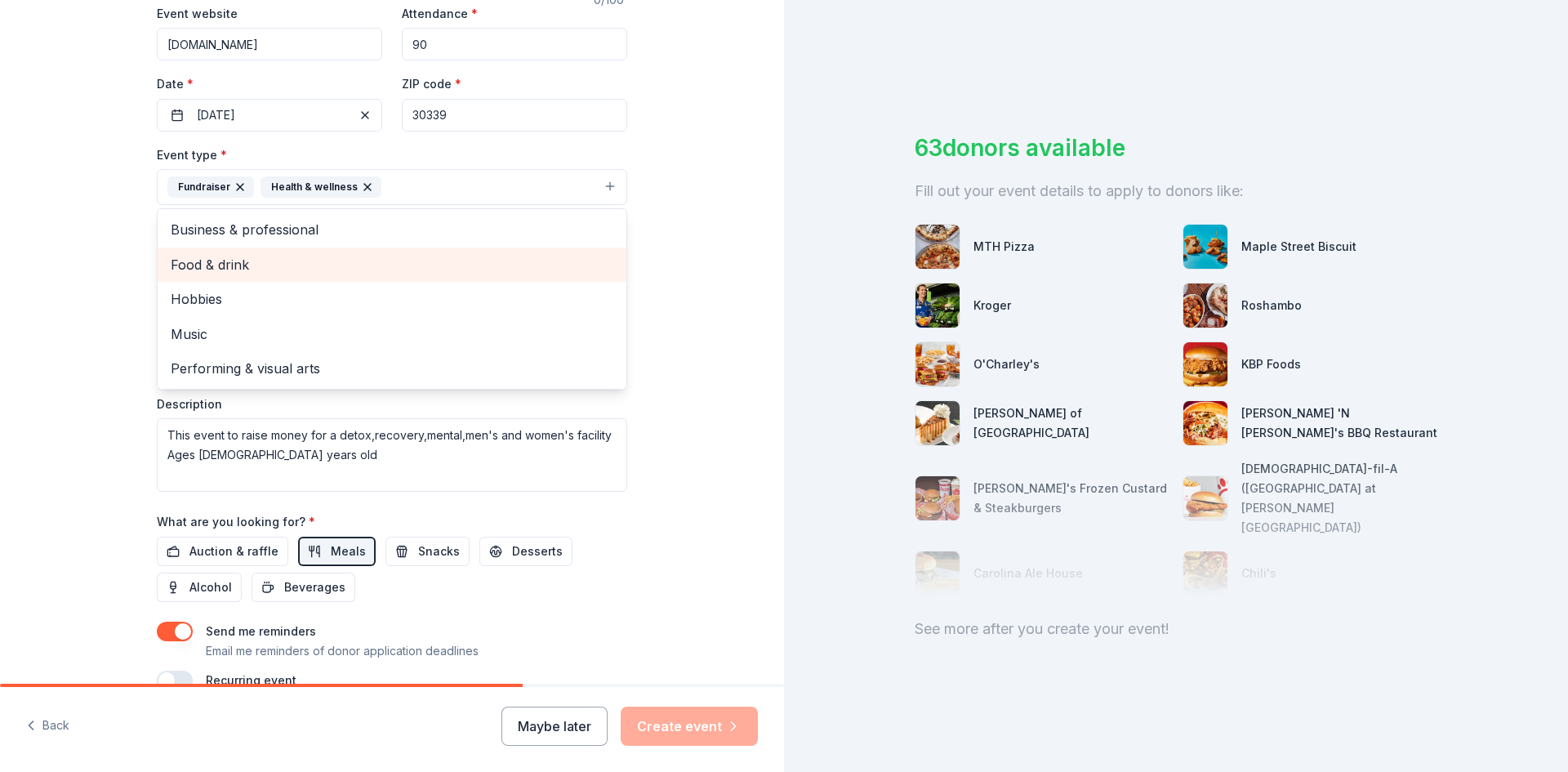
click at [218, 264] on span "Food & drink" at bounding box center [392, 264] width 442 height 21
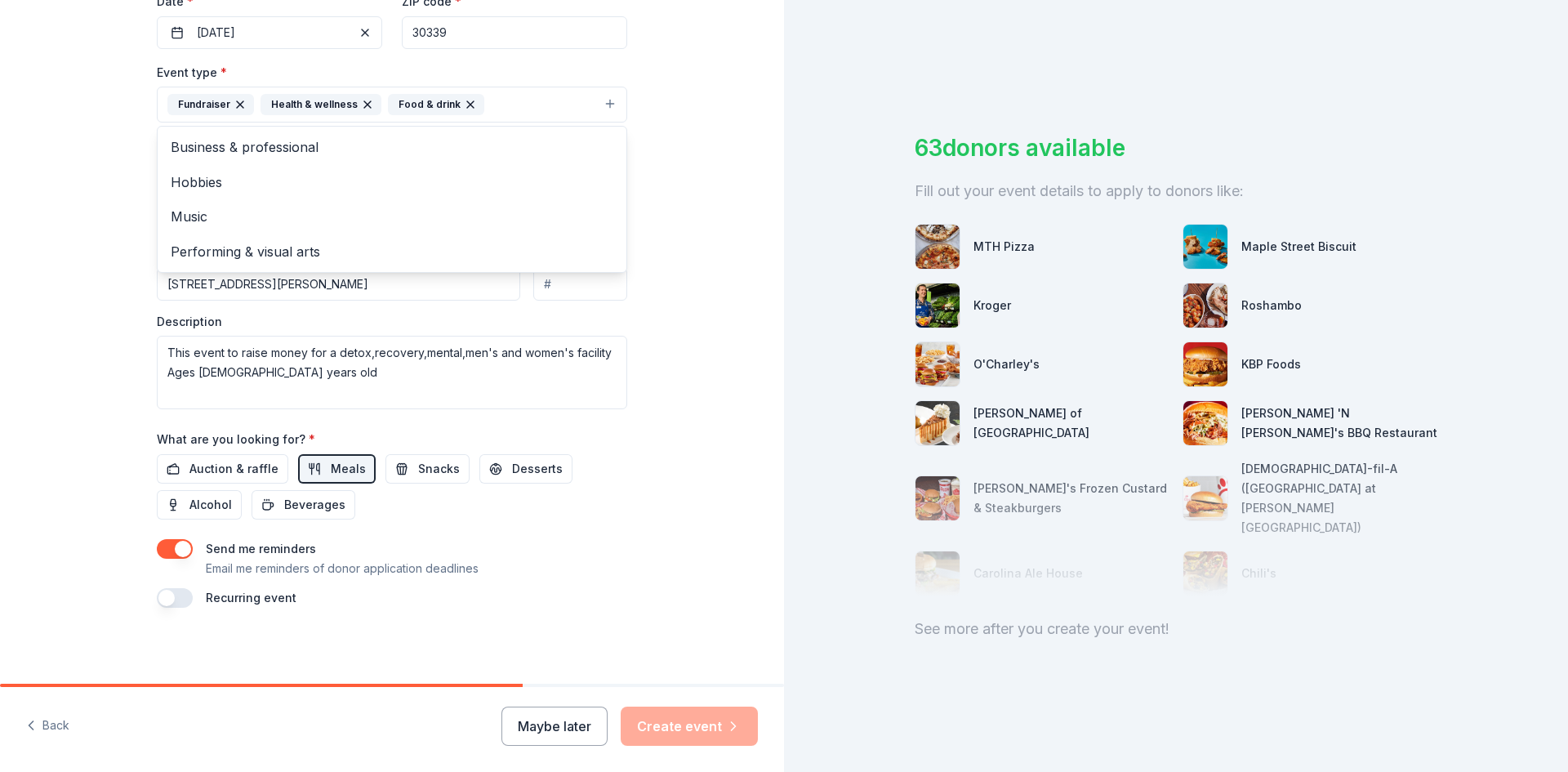
scroll to position [407, 0]
click at [565, 350] on div "Event type * Fundraiser Health & wellness Food & drink Business & professional …" at bounding box center [392, 234] width 470 height 347
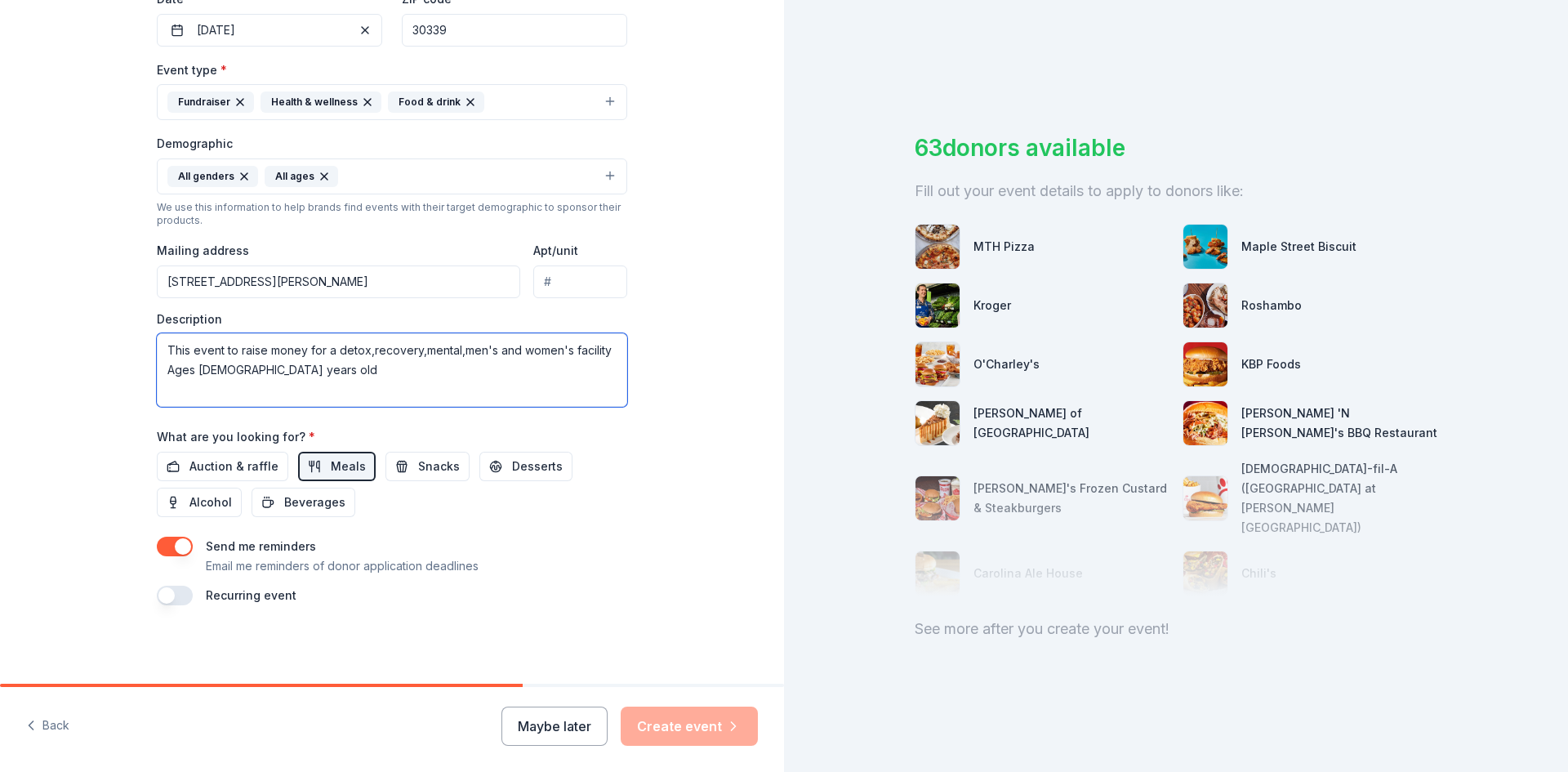
click at [565, 353] on textarea "This event to raise money for a detox,recovery,mental,men's and women's facilit…" at bounding box center [392, 369] width 470 height 73
click at [364, 351] on textarea "This event to raise money for a detox,recovery,mental,men's and women's sober l…" at bounding box center [392, 369] width 470 height 73
click at [367, 354] on textarea "This event to raise money for a detox ,recovery,mental,men's and women's sober …" at bounding box center [392, 369] width 470 height 73
click at [416, 353] on textarea "This event to raise money for a detox,recovery,mental,men's and women's sober l…" at bounding box center [392, 369] width 470 height 73
click at [456, 351] on textarea "This event to raise money for a detox,recovery, mental,men's and women's sober …" at bounding box center [392, 369] width 470 height 73
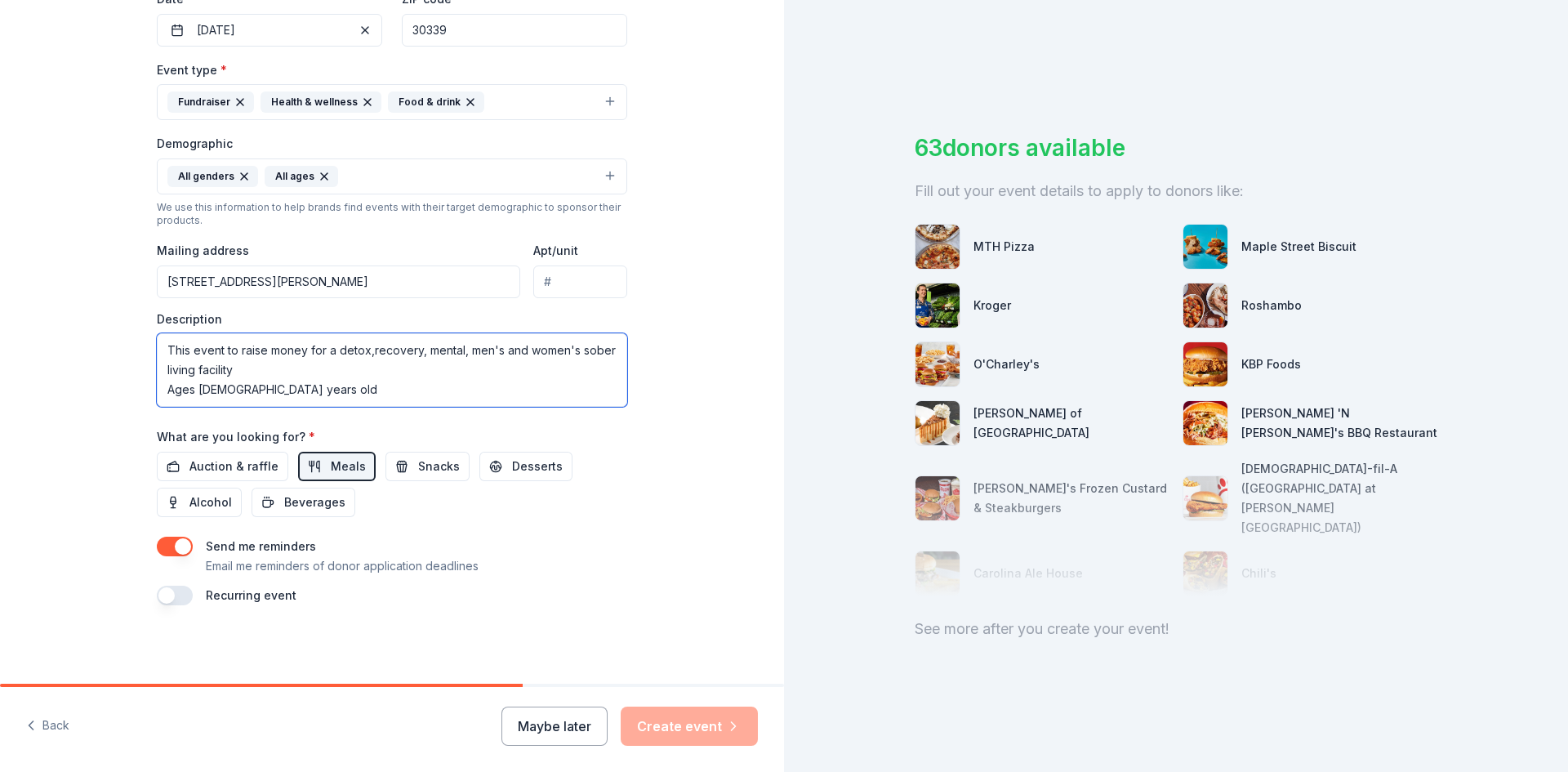
click at [362, 353] on textarea "This event to raise money for a detox,recovery, mental, men's and women's sober…" at bounding box center [392, 369] width 470 height 73
click at [364, 353] on textarea "This event to raise money for a detox,recovery, mental, men's and women's sober…" at bounding box center [392, 369] width 470 height 73
click at [292, 390] on textarea "This event to raise money for a detox, recovery, mental, men's and women's sobe…" at bounding box center [392, 369] width 470 height 73
type textarea "This event to raise money for a detox, recovery, mental, men's and women's sobe…"
click at [330, 462] on span "Meals" at bounding box center [348, 466] width 35 height 19
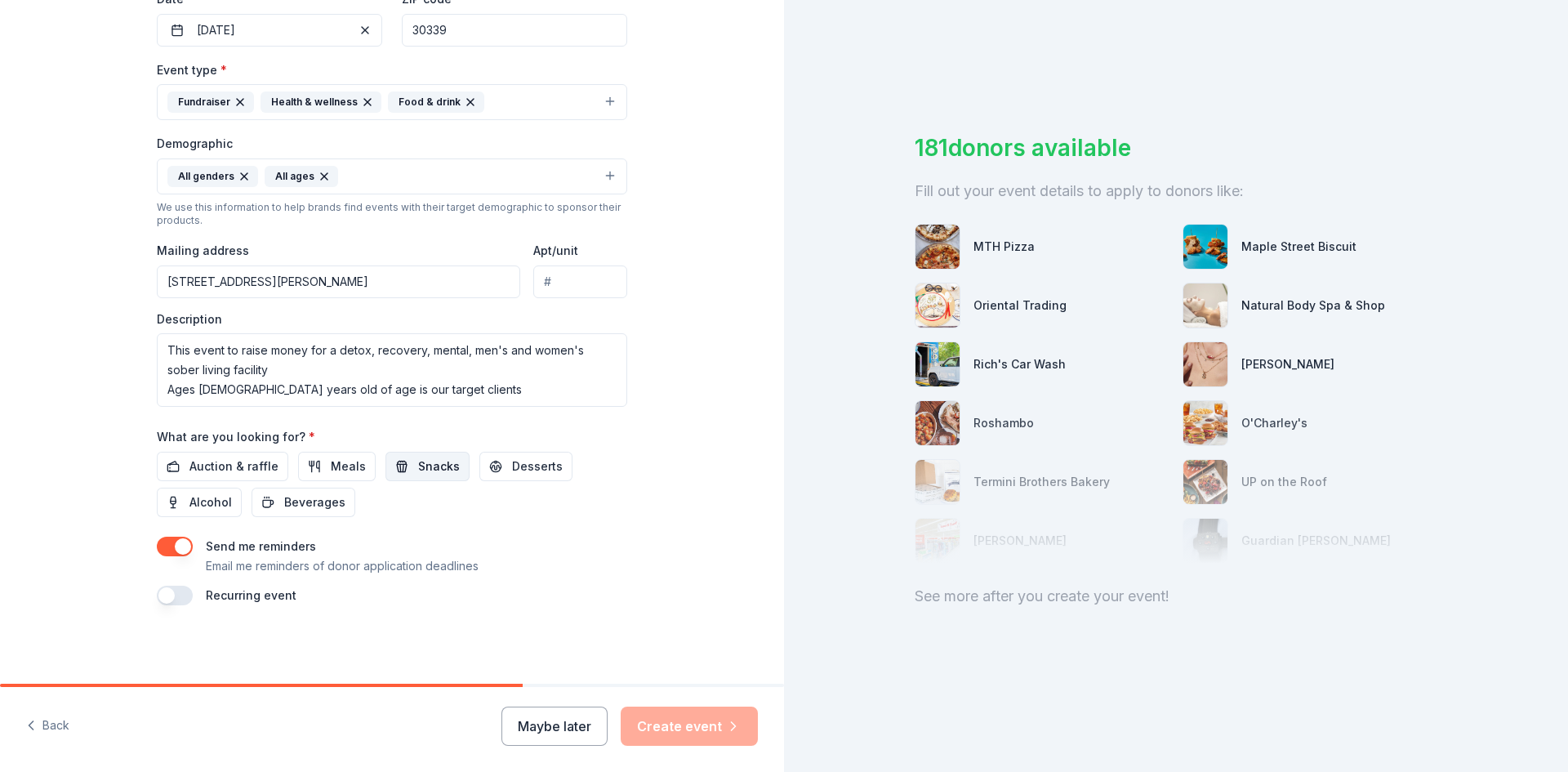
click at [418, 464] on span "Snacks" at bounding box center [439, 466] width 41 height 19
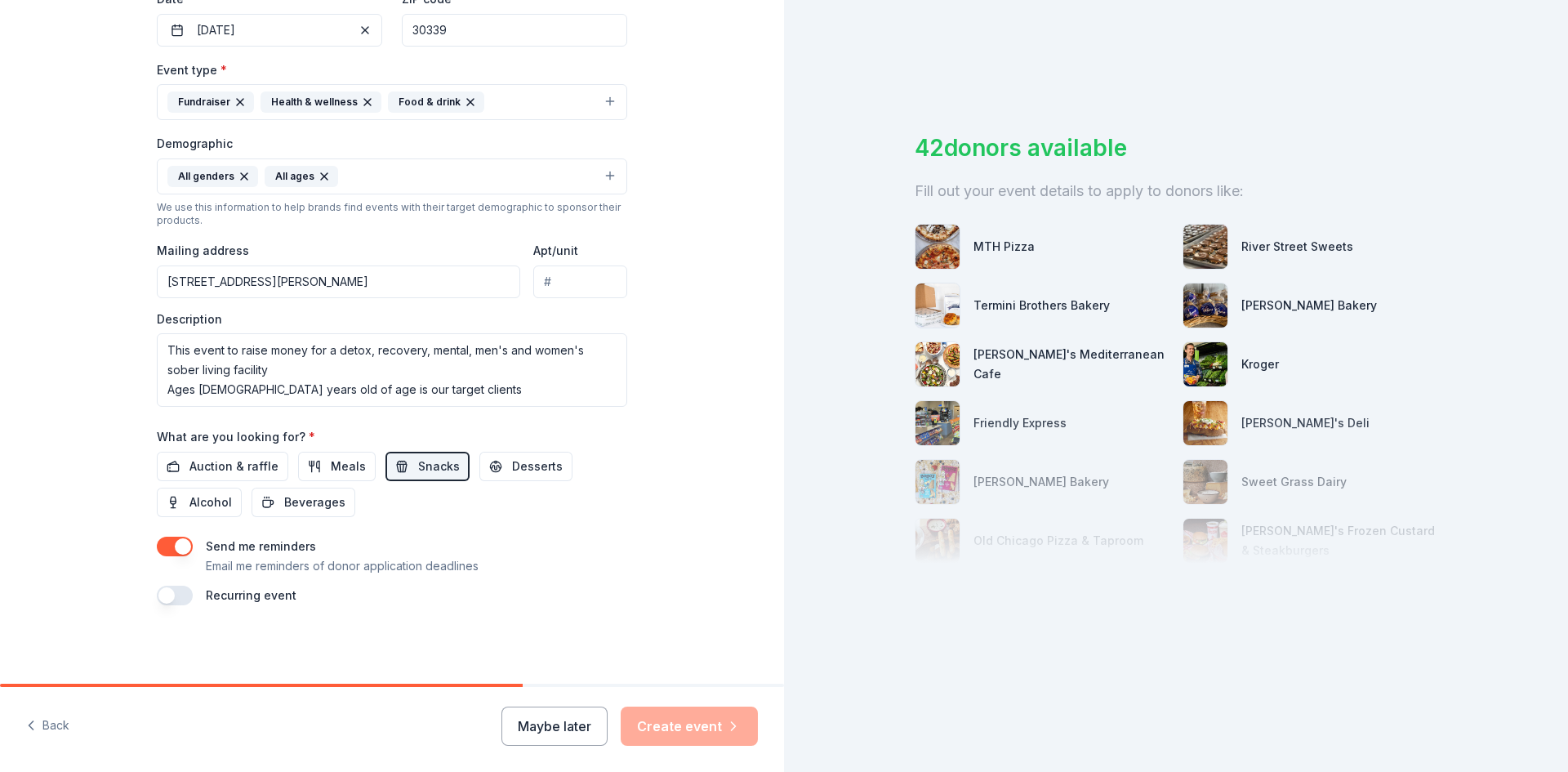
drag, startPoint x: 213, startPoint y: 497, endPoint x: 539, endPoint y: 553, distance: 330.8
click at [539, 553] on div "Send me reminders Email me reminders of donor application deadlines" at bounding box center [392, 556] width 470 height 39
click at [218, 499] on span "Alcohol" at bounding box center [211, 502] width 42 height 19
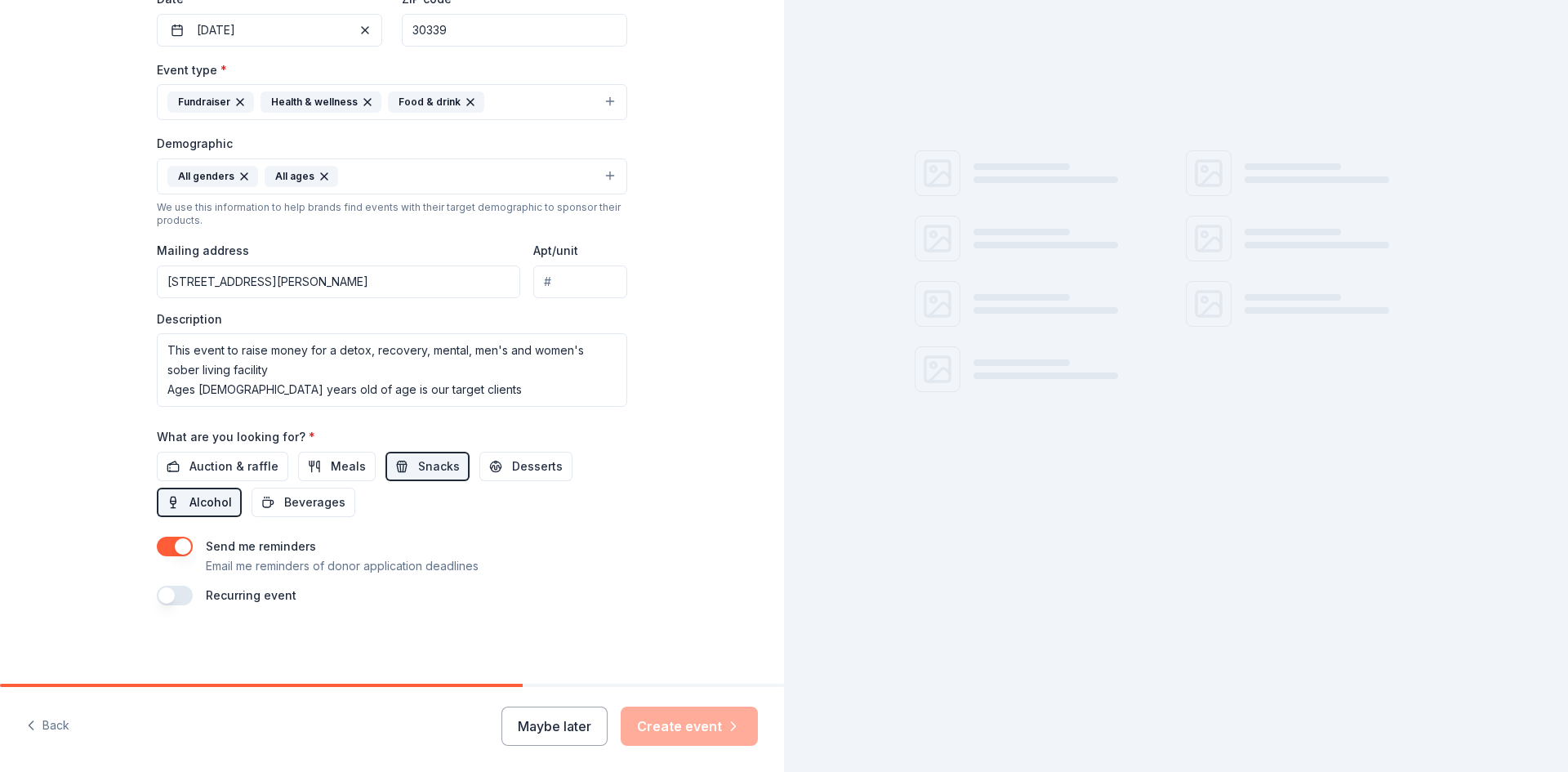
click at [227, 495] on button "Alcohol" at bounding box center [199, 501] width 85 height 29
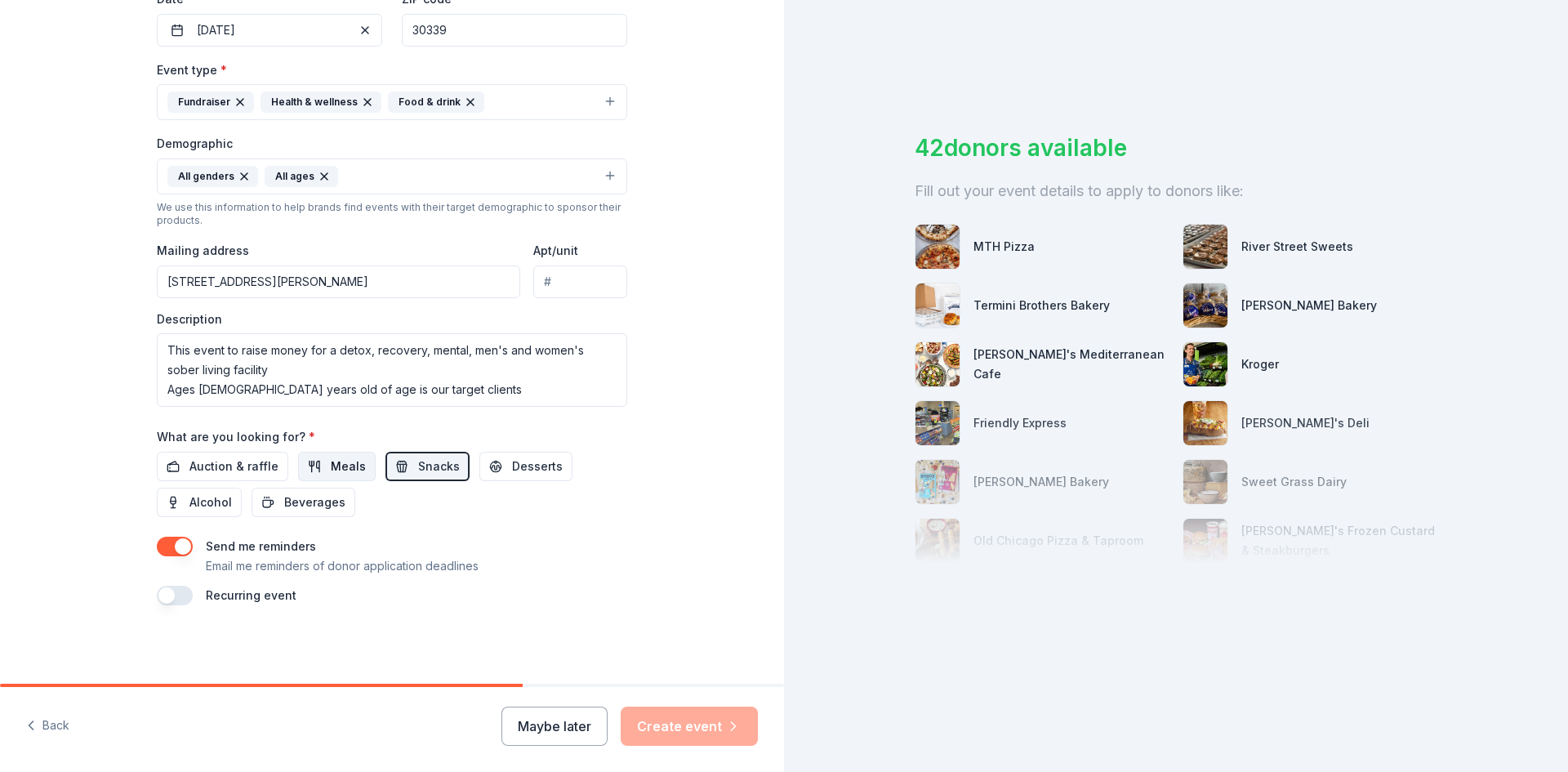
click at [338, 464] on span "Meals" at bounding box center [348, 466] width 35 height 19
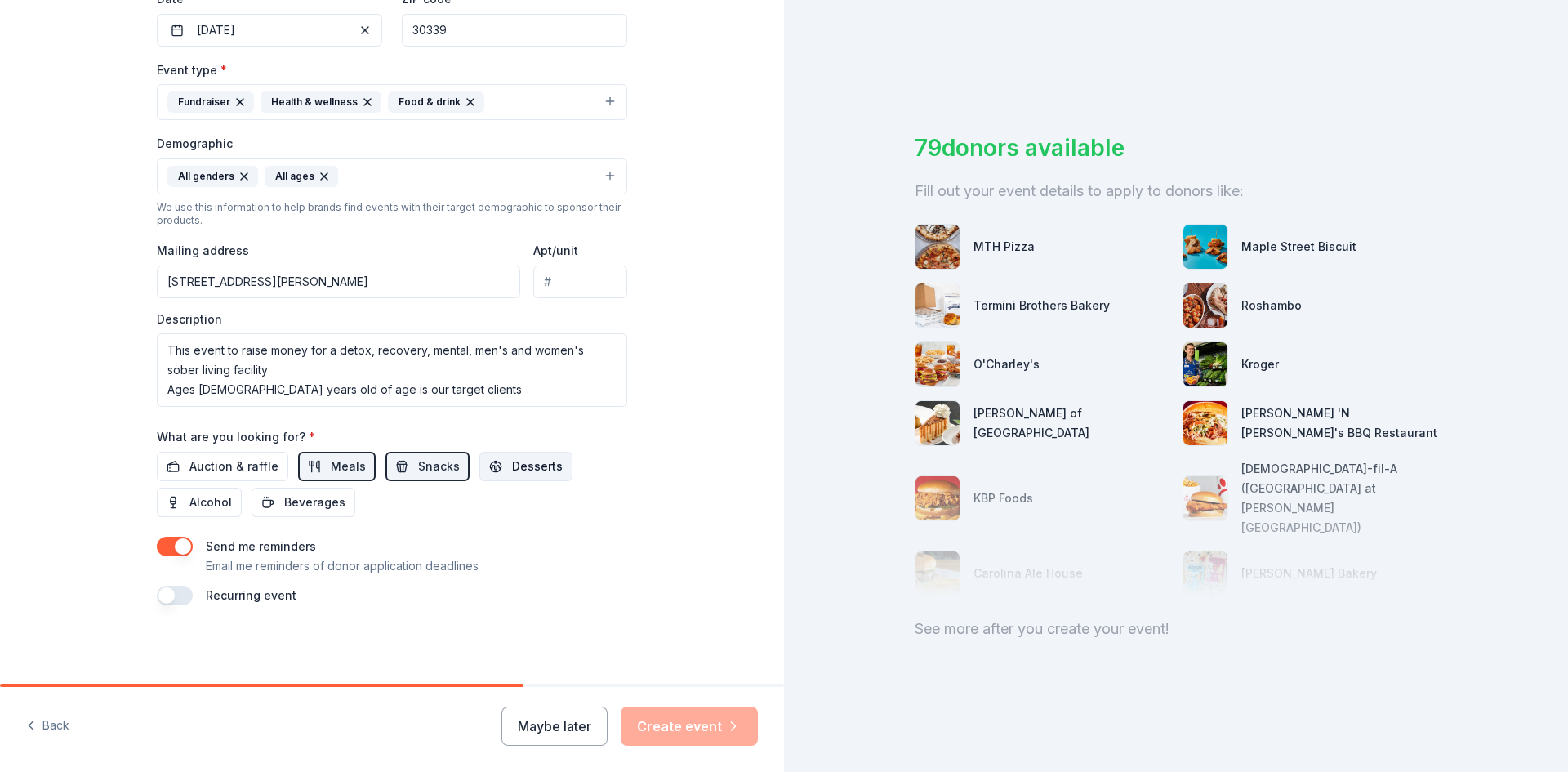
click at [527, 465] on span "Desserts" at bounding box center [536, 466] width 50 height 19
click at [705, 716] on div "Maybe later Create event" at bounding box center [629, 726] width 256 height 39
click at [1201, 433] on div at bounding box center [1175, 514] width 522 height 163
click at [1202, 433] on div at bounding box center [1175, 514] width 522 height 163
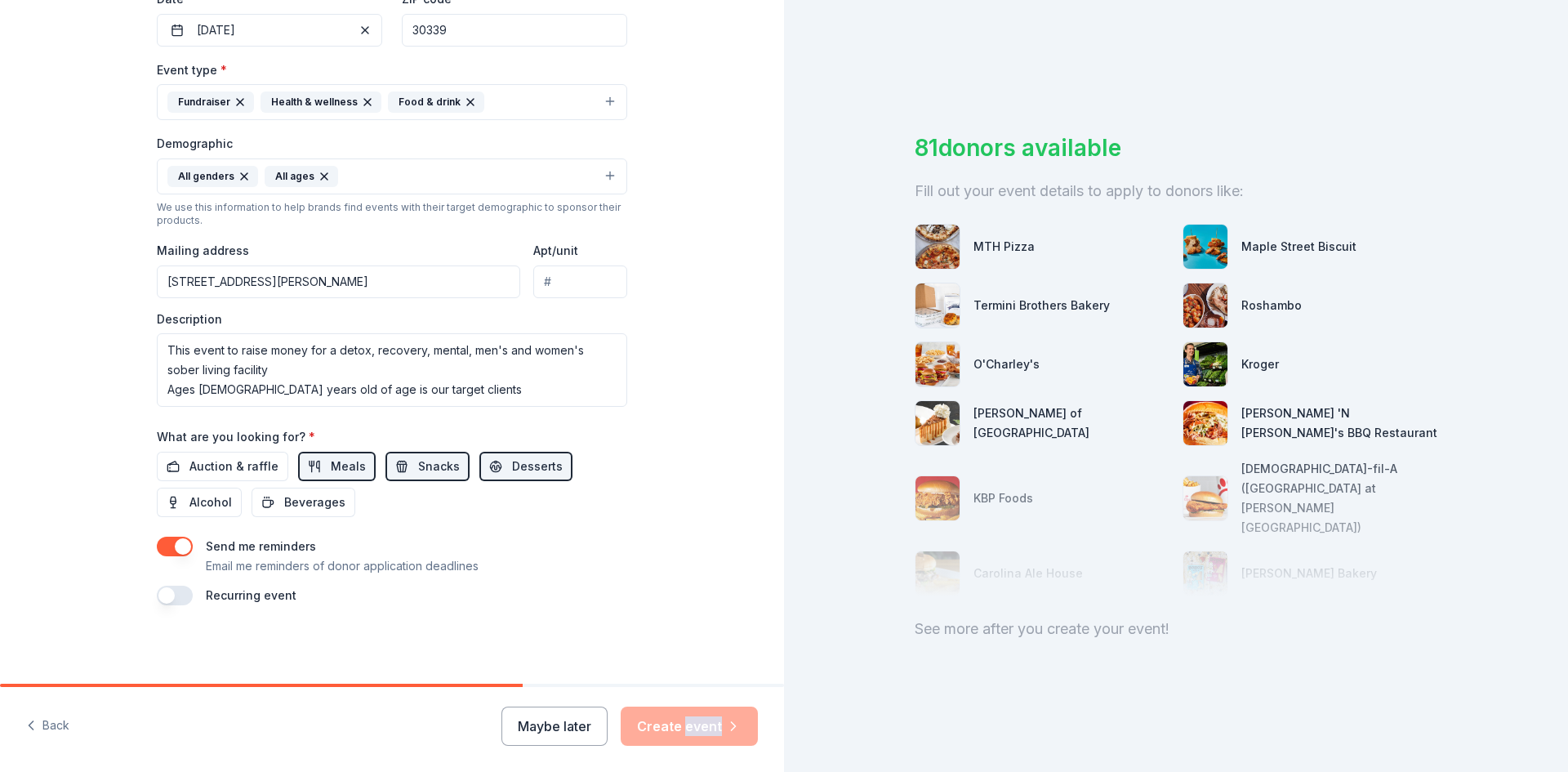
click at [1203, 433] on div at bounding box center [1175, 514] width 522 height 163
click at [183, 548] on button "button" at bounding box center [174, 546] width 36 height 19
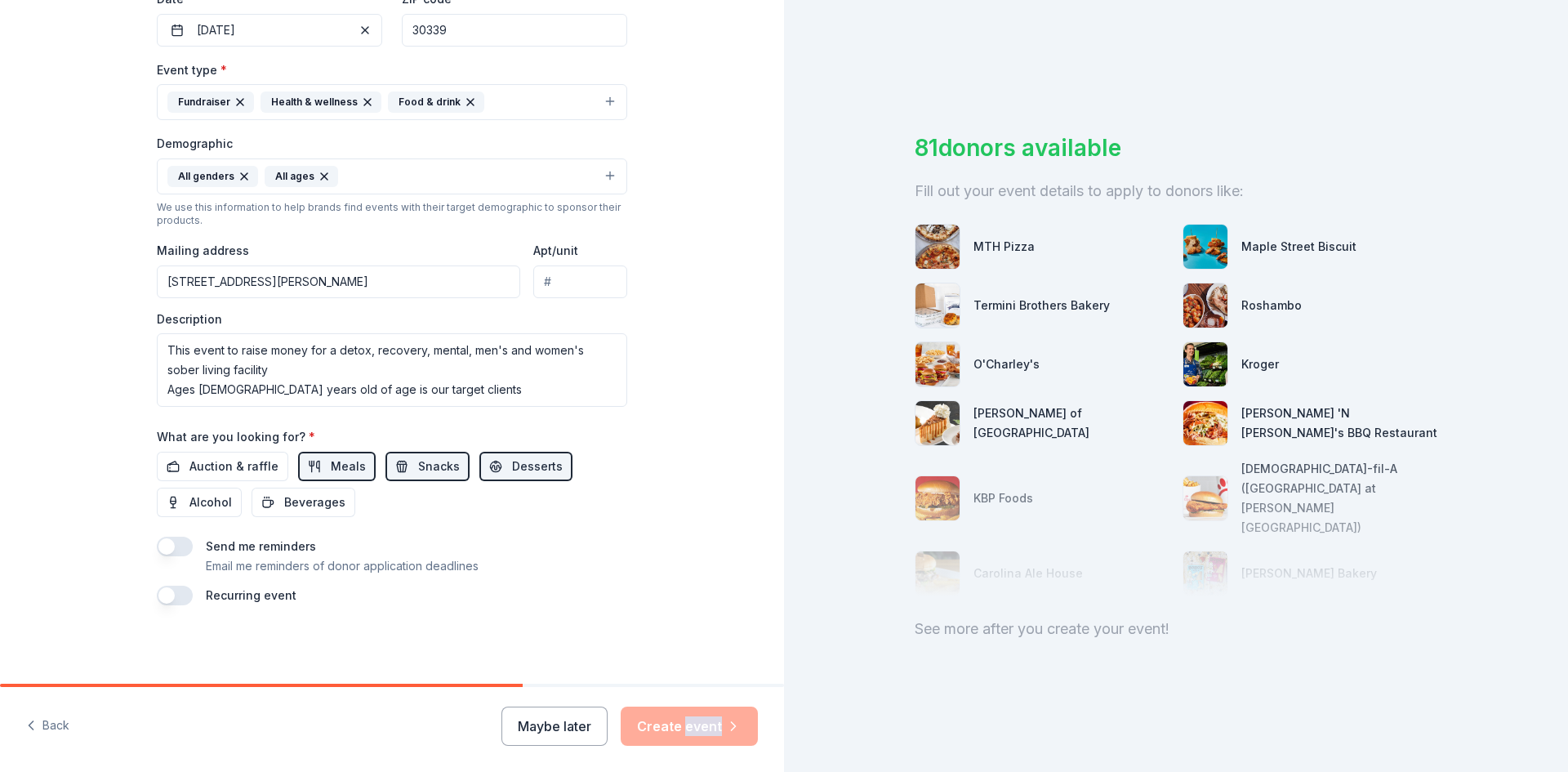
click at [728, 727] on div "Maybe later Create event" at bounding box center [629, 726] width 256 height 39
click at [688, 720] on div "Maybe later Create event" at bounding box center [629, 726] width 256 height 39
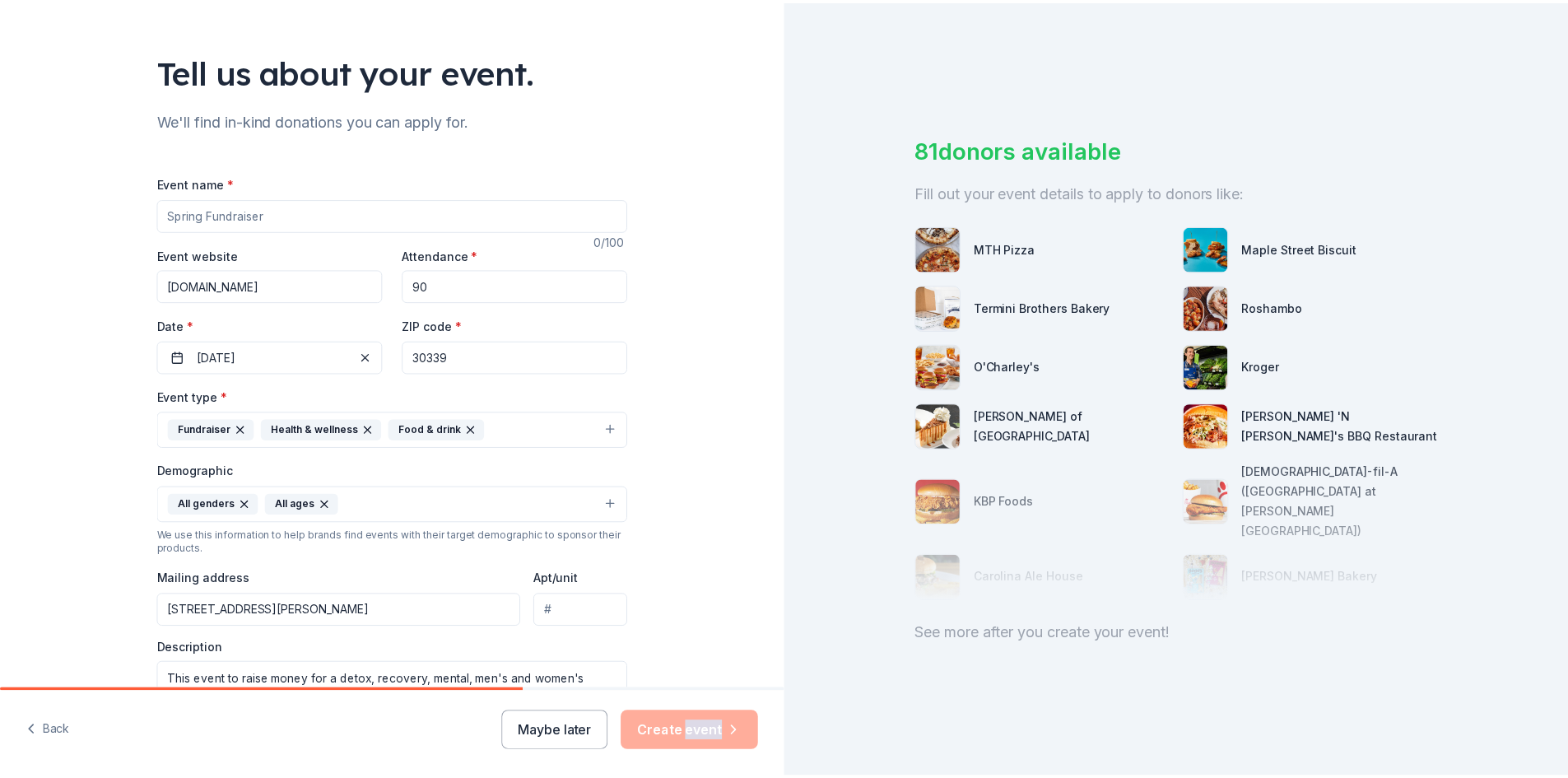
scroll to position [81, 0]
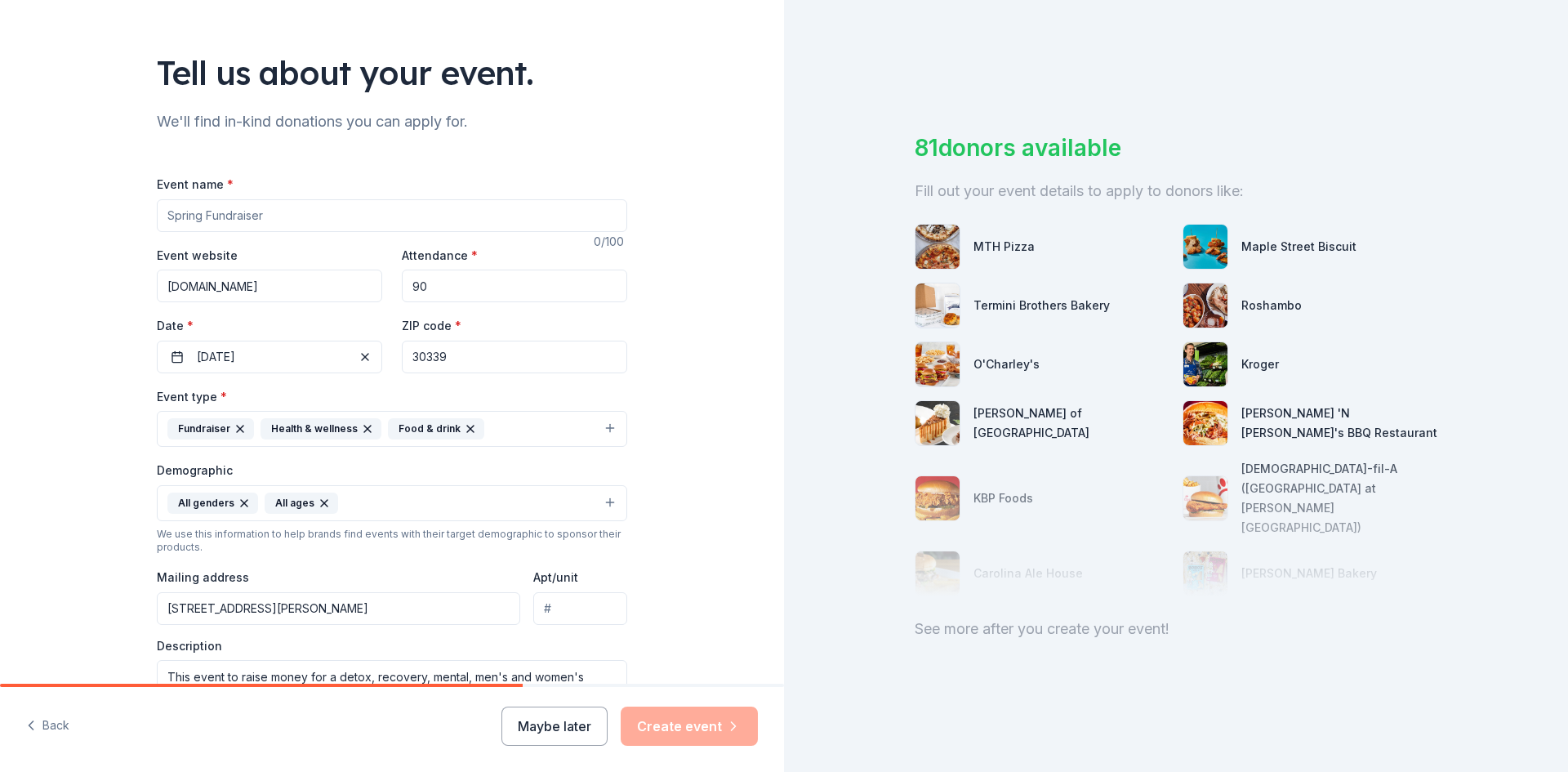
drag, startPoint x: 161, startPoint y: 217, endPoint x: 174, endPoint y: 218, distance: 13.0
click at [169, 218] on input "Event name *" at bounding box center [392, 215] width 470 height 33
type input "First Foundraiser Event"
click at [709, 718] on button "Create event" at bounding box center [689, 726] width 137 height 39
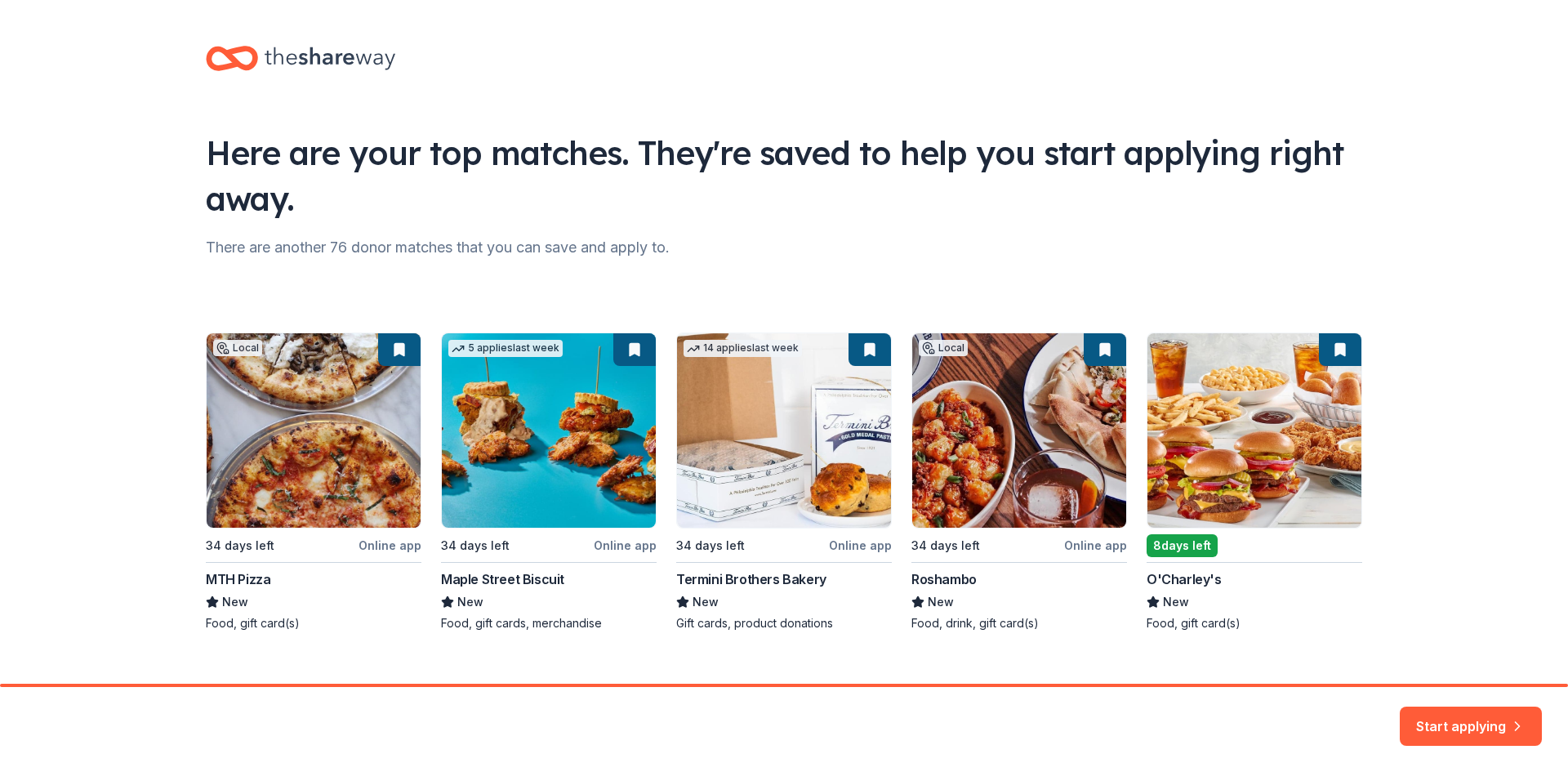
click at [793, 482] on div "Local 34 days left Online app MTH Pizza New Food, gift card(s) 5 applies last w…" at bounding box center [784, 481] width 1157 height 299
click at [795, 481] on div "Local 34 days left Online app MTH Pizza New Food, gift card(s) 5 applies last w…" at bounding box center [784, 481] width 1157 height 299
click at [798, 481] on div "Local 34 days left Online app MTH Pizza New Food, gift card(s) 5 applies last w…" at bounding box center [784, 481] width 1157 height 299
click at [800, 481] on div "Local 34 days left Online app MTH Pizza New Food, gift card(s) 5 applies last w…" at bounding box center [784, 481] width 1157 height 299
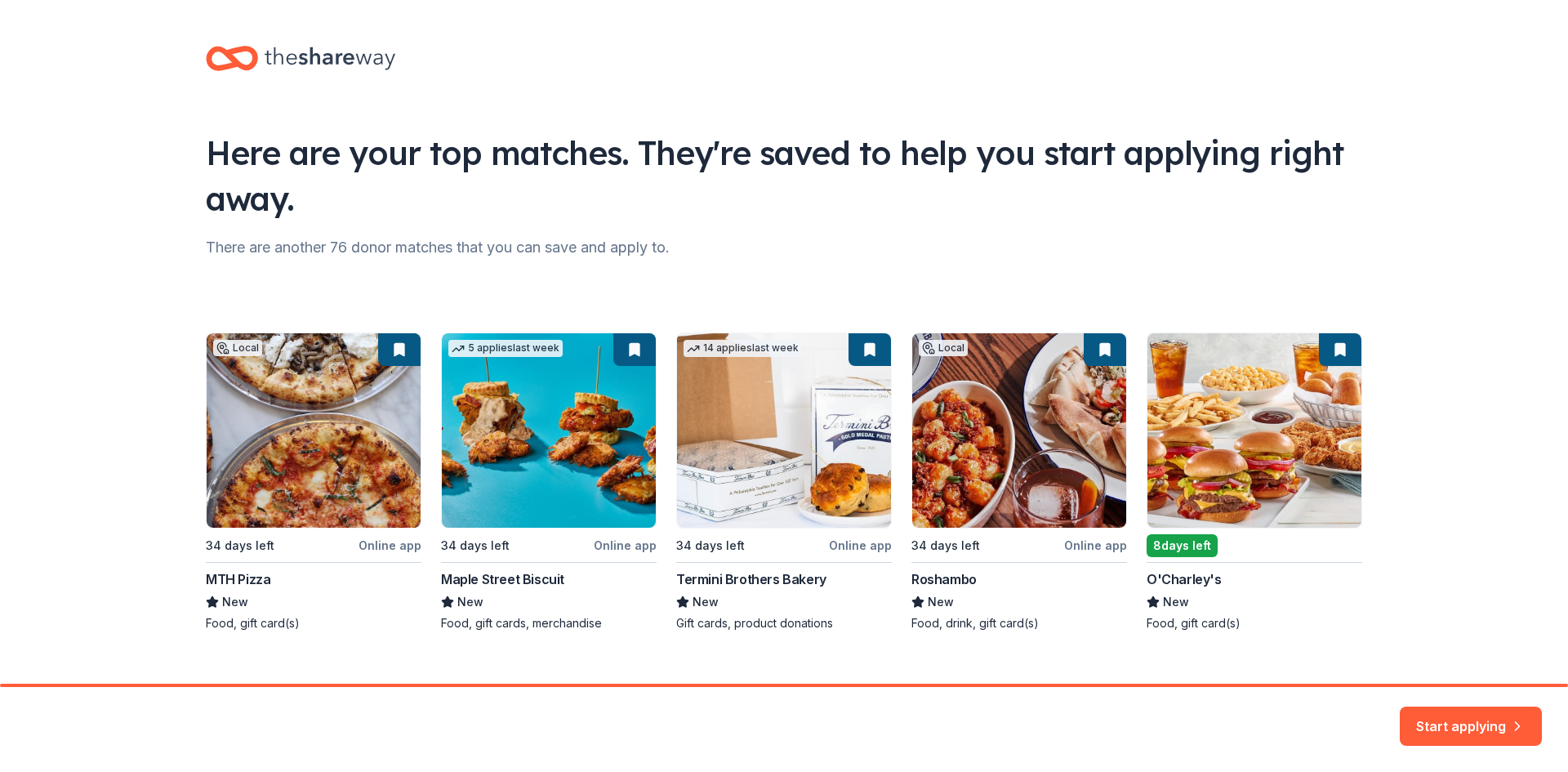
drag, startPoint x: 1478, startPoint y: 716, endPoint x: 1465, endPoint y: 715, distance: 13.0
click at [1478, 714] on button "Start applying" at bounding box center [1470, 716] width 142 height 39
click at [1448, 716] on div "Start applying" at bounding box center [1470, 726] width 142 height 39
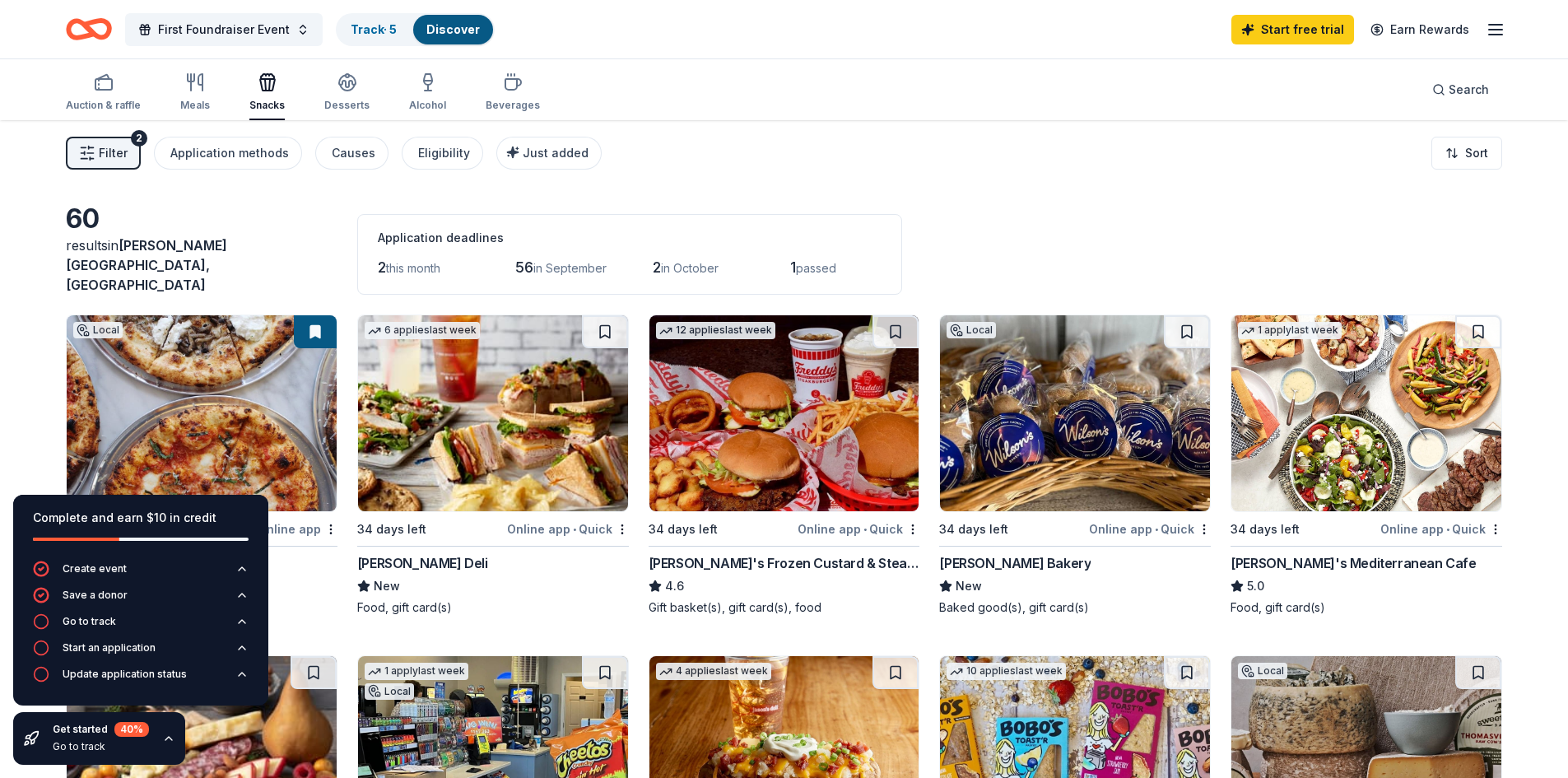
click at [1110, 449] on img at bounding box center [1075, 413] width 270 height 196
click at [480, 412] on img at bounding box center [493, 413] width 270 height 196
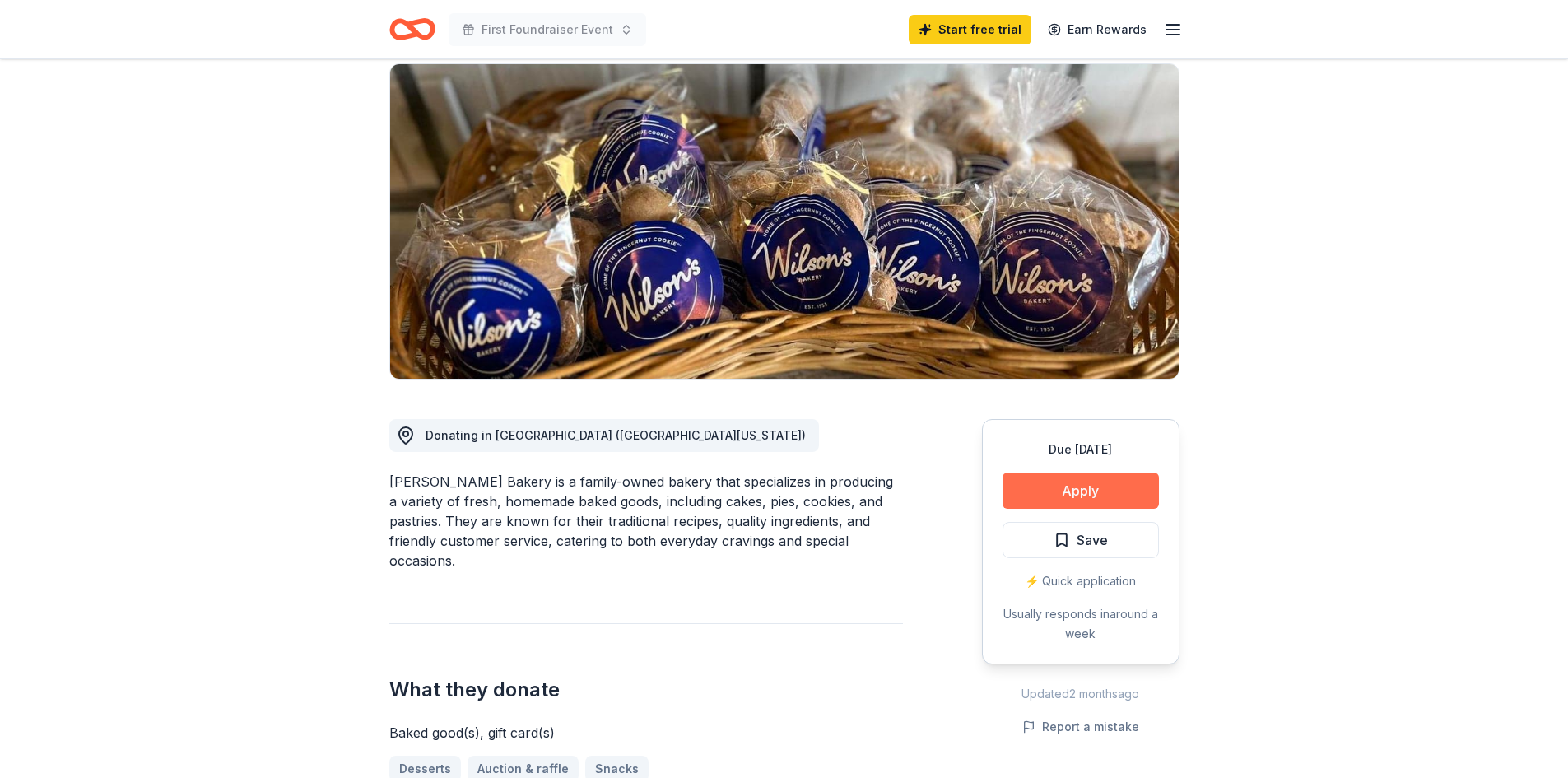
scroll to position [164, 0]
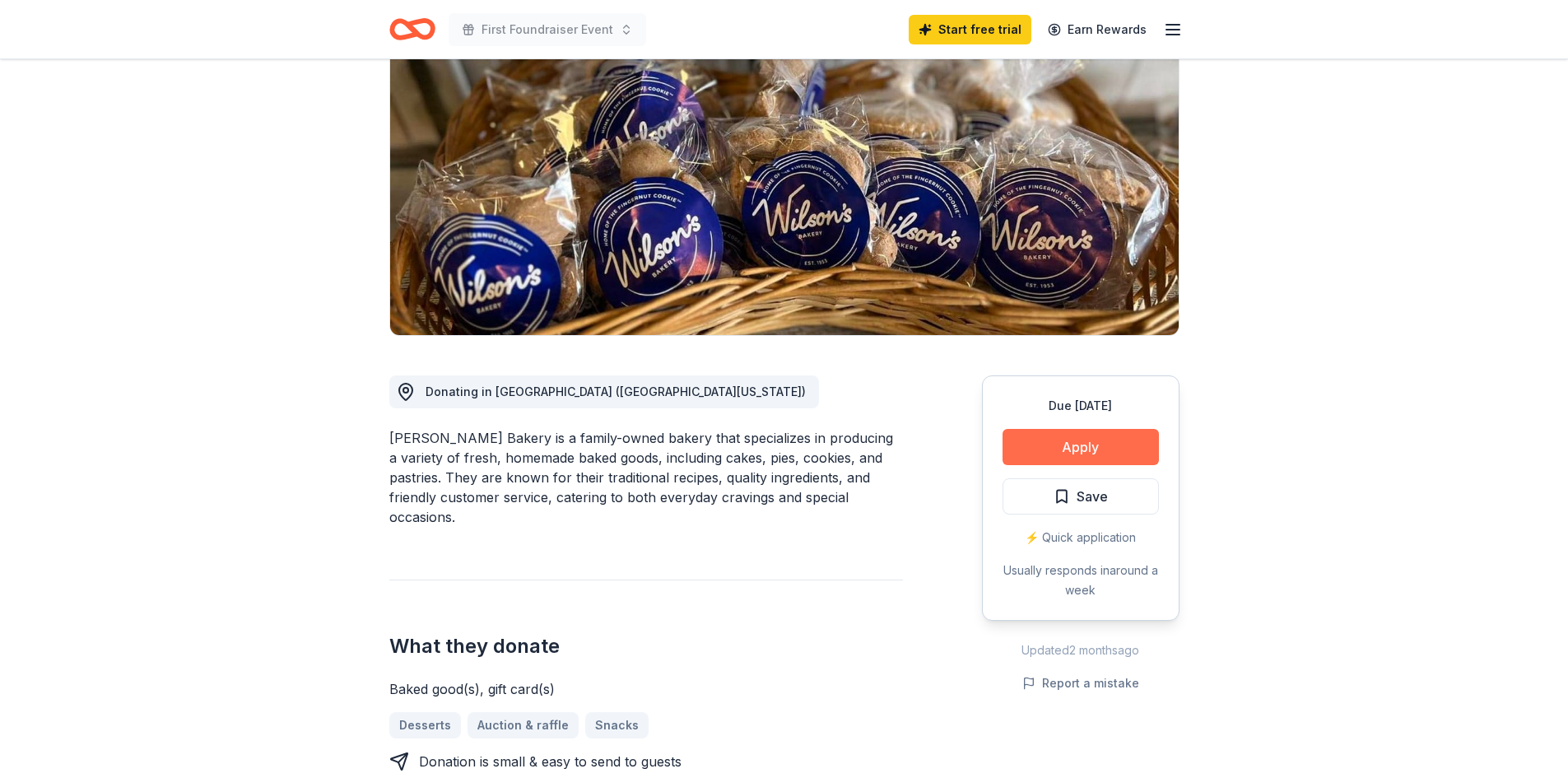
click at [1074, 450] on button "Apply" at bounding box center [1081, 447] width 156 height 36
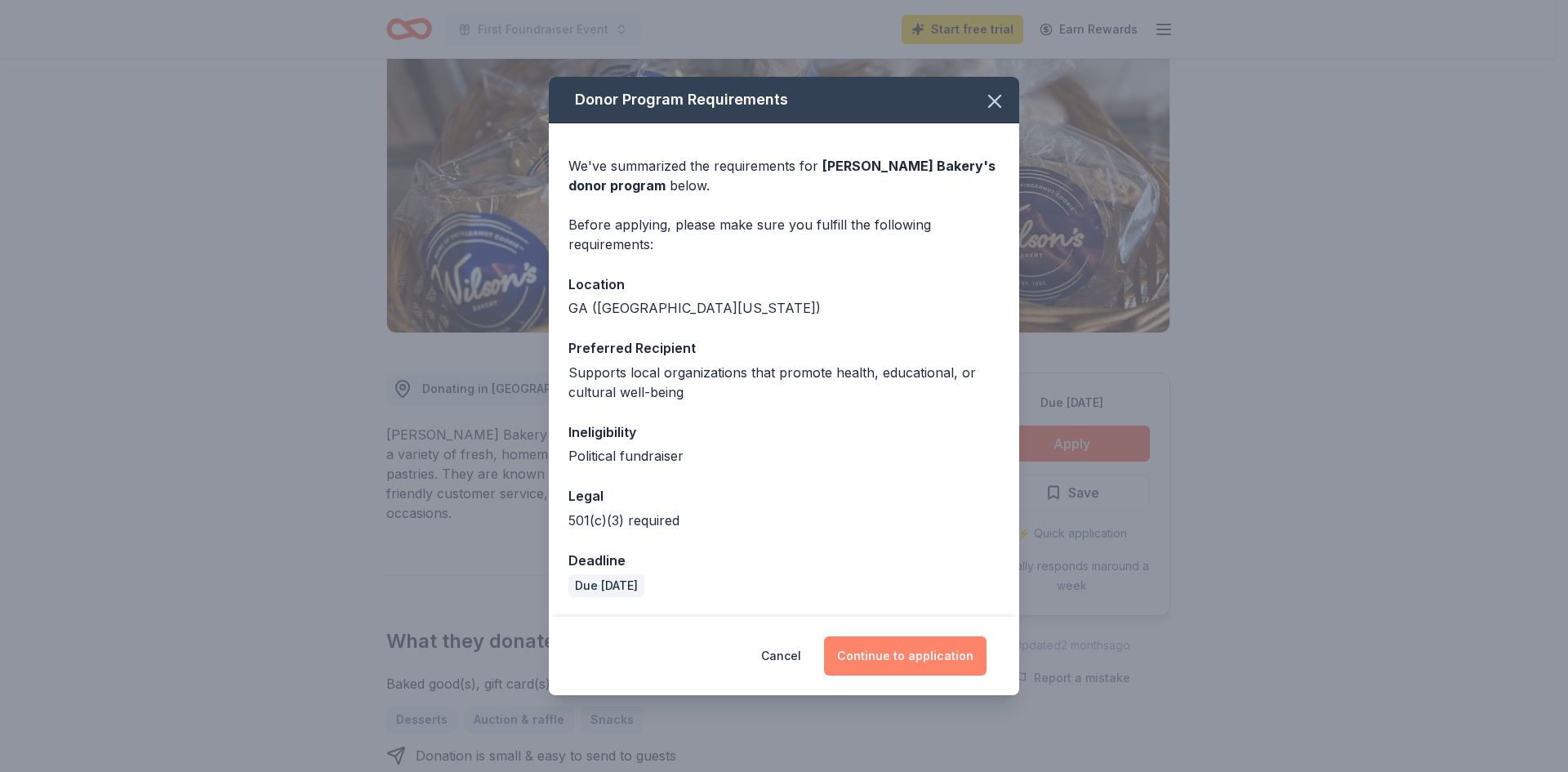
click at [937, 656] on button "Continue to application" at bounding box center [905, 656] width 162 height 39
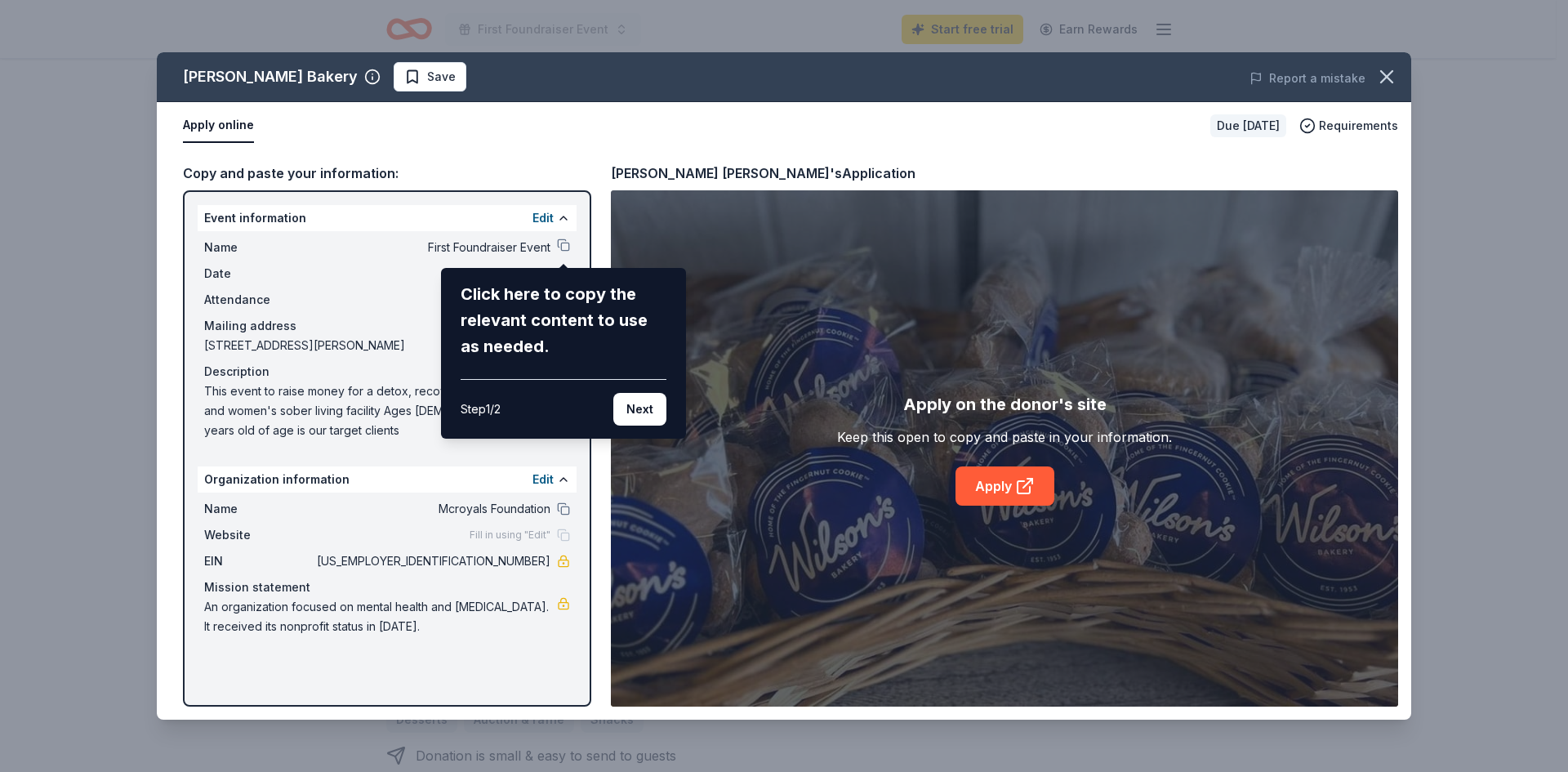
click at [1015, 480] on div "[PERSON_NAME] Bakery Save Report a mistake Apply online Due [DATE] Requirements…" at bounding box center [784, 385] width 1254 height 667
click at [750, 323] on div "[PERSON_NAME] Bakery Save Report a mistake Apply online Due [DATE] Requirements…" at bounding box center [784, 385] width 1254 height 667
click at [374, 265] on div "[PERSON_NAME] Bakery Save Report a mistake Apply online Due [DATE] Requirements…" at bounding box center [784, 385] width 1254 height 667
click at [640, 409] on button "Next" at bounding box center [640, 409] width 53 height 33
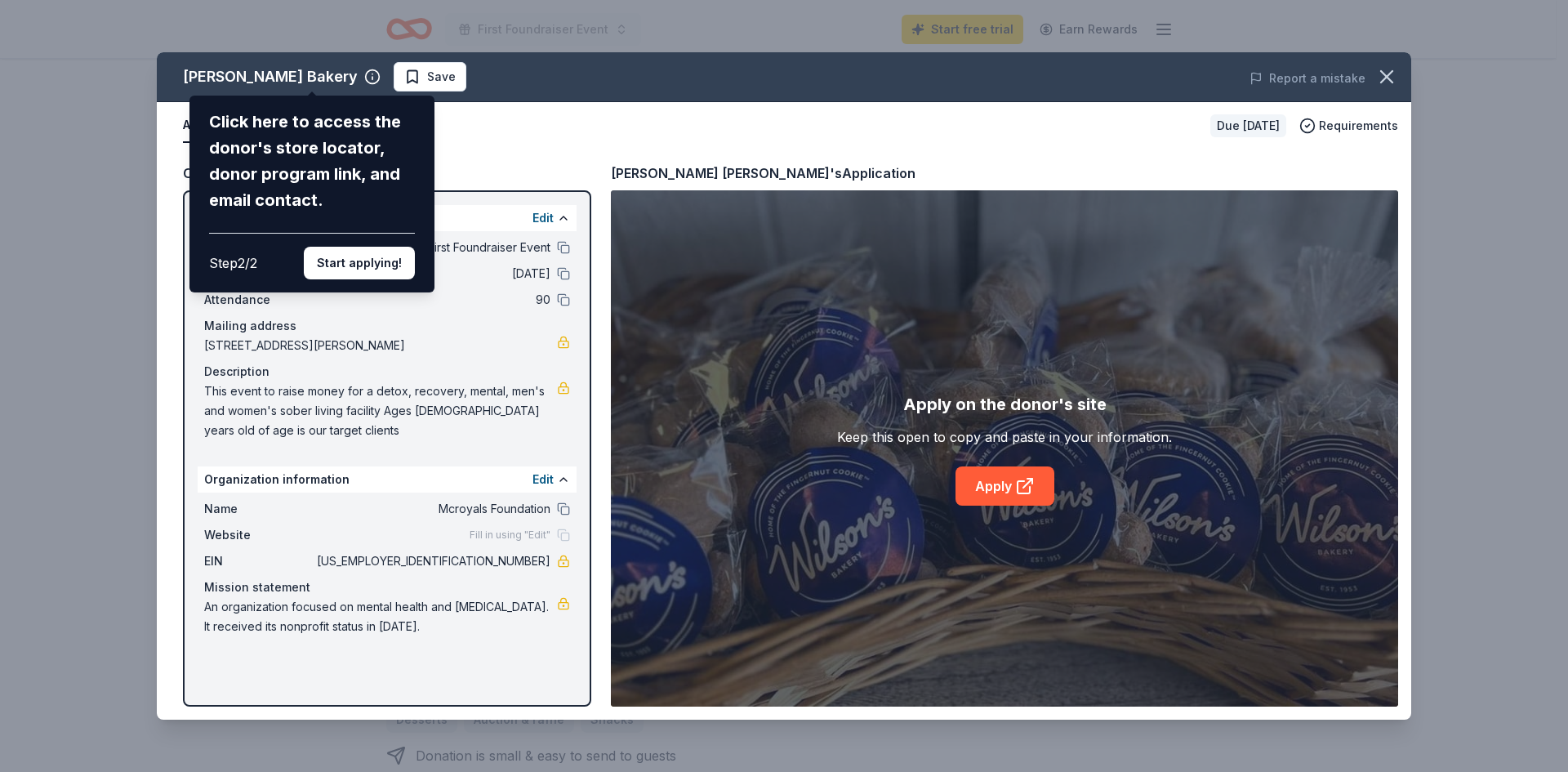
click at [364, 259] on button "Start applying!" at bounding box center [359, 263] width 111 height 33
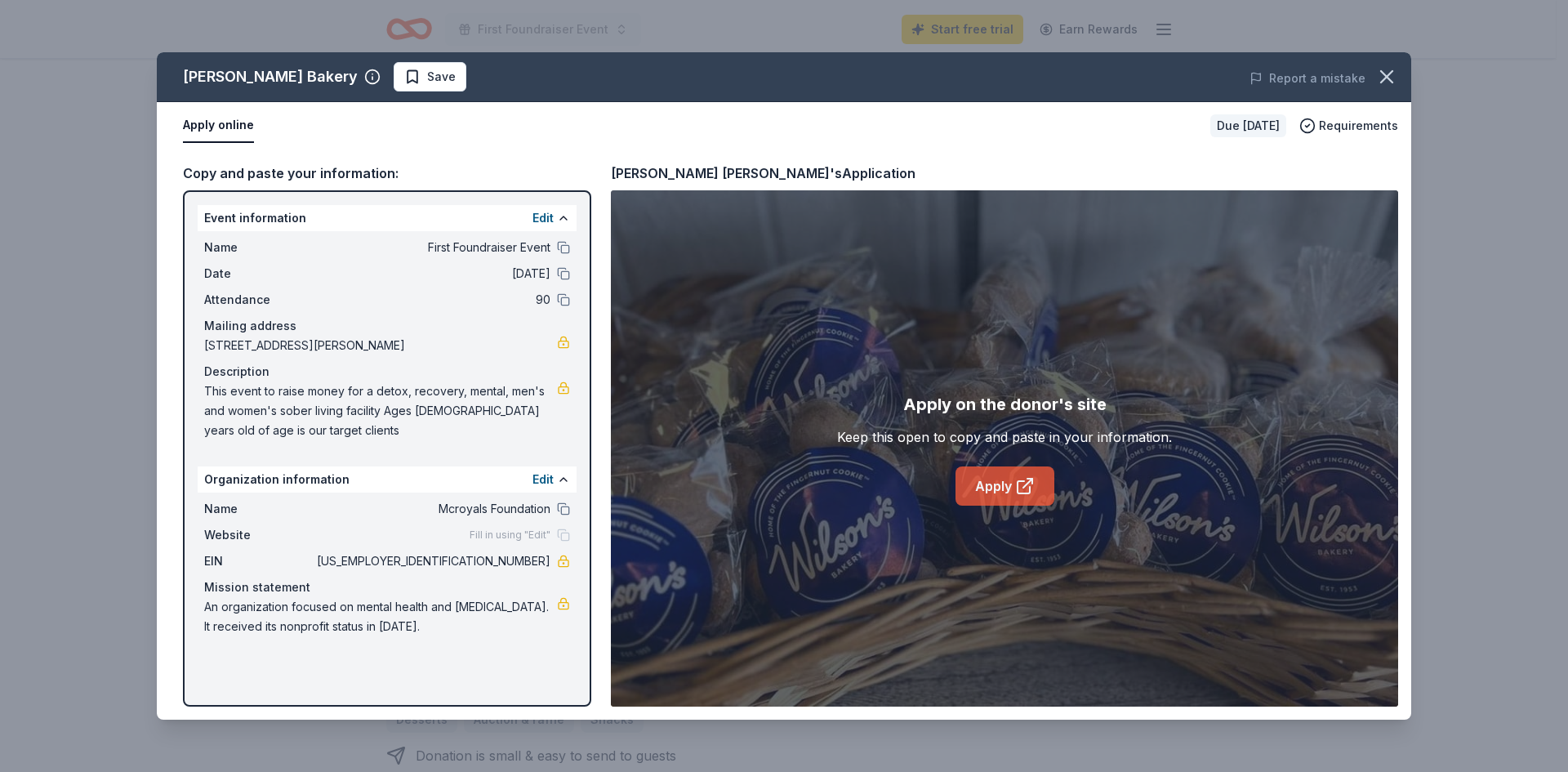
click at [1017, 479] on icon at bounding box center [1024, 486] width 19 height 19
click at [1391, 74] on icon "button" at bounding box center [1387, 77] width 23 height 23
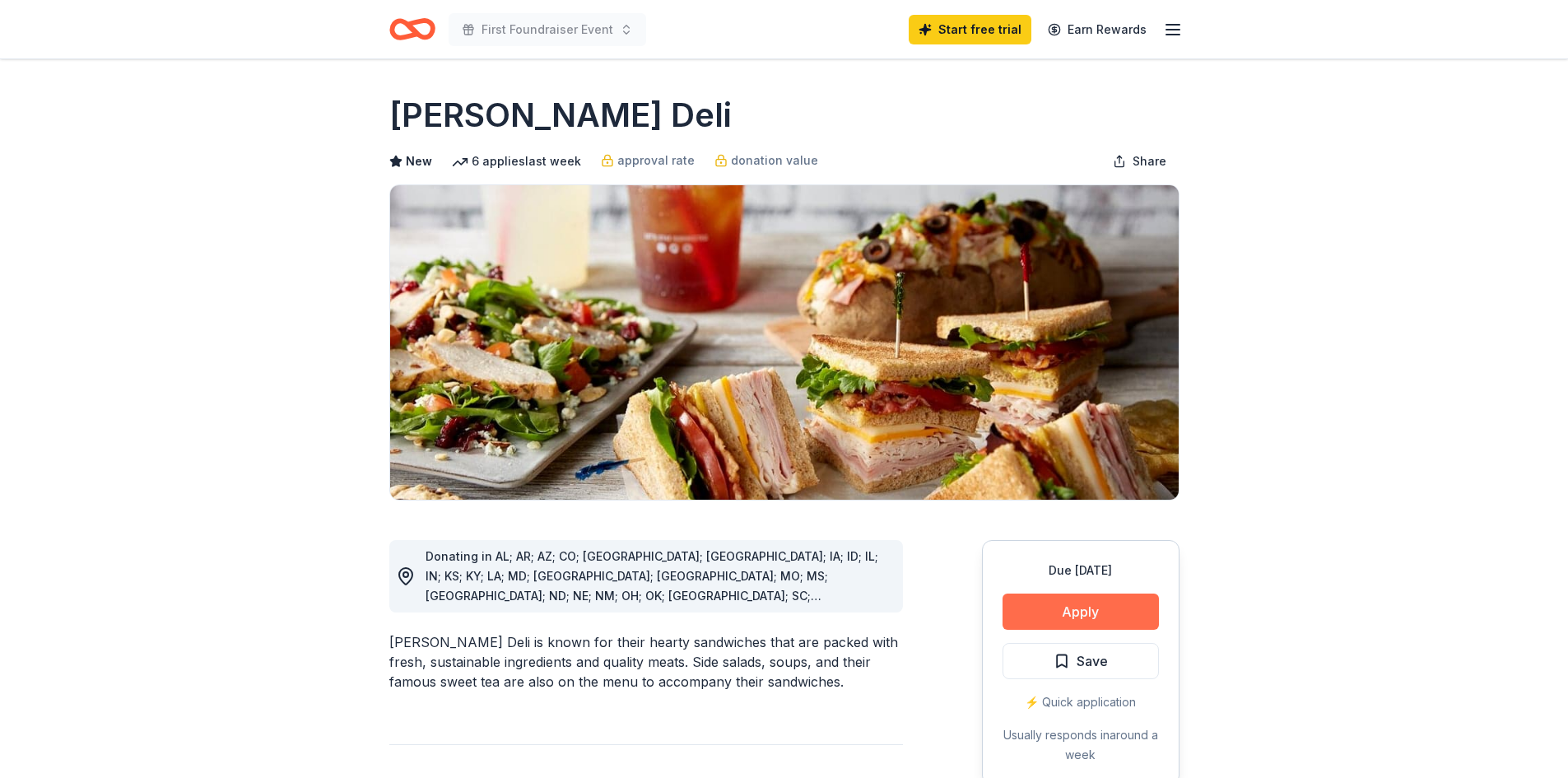
click at [1081, 593] on button "Apply" at bounding box center [1081, 611] width 156 height 36
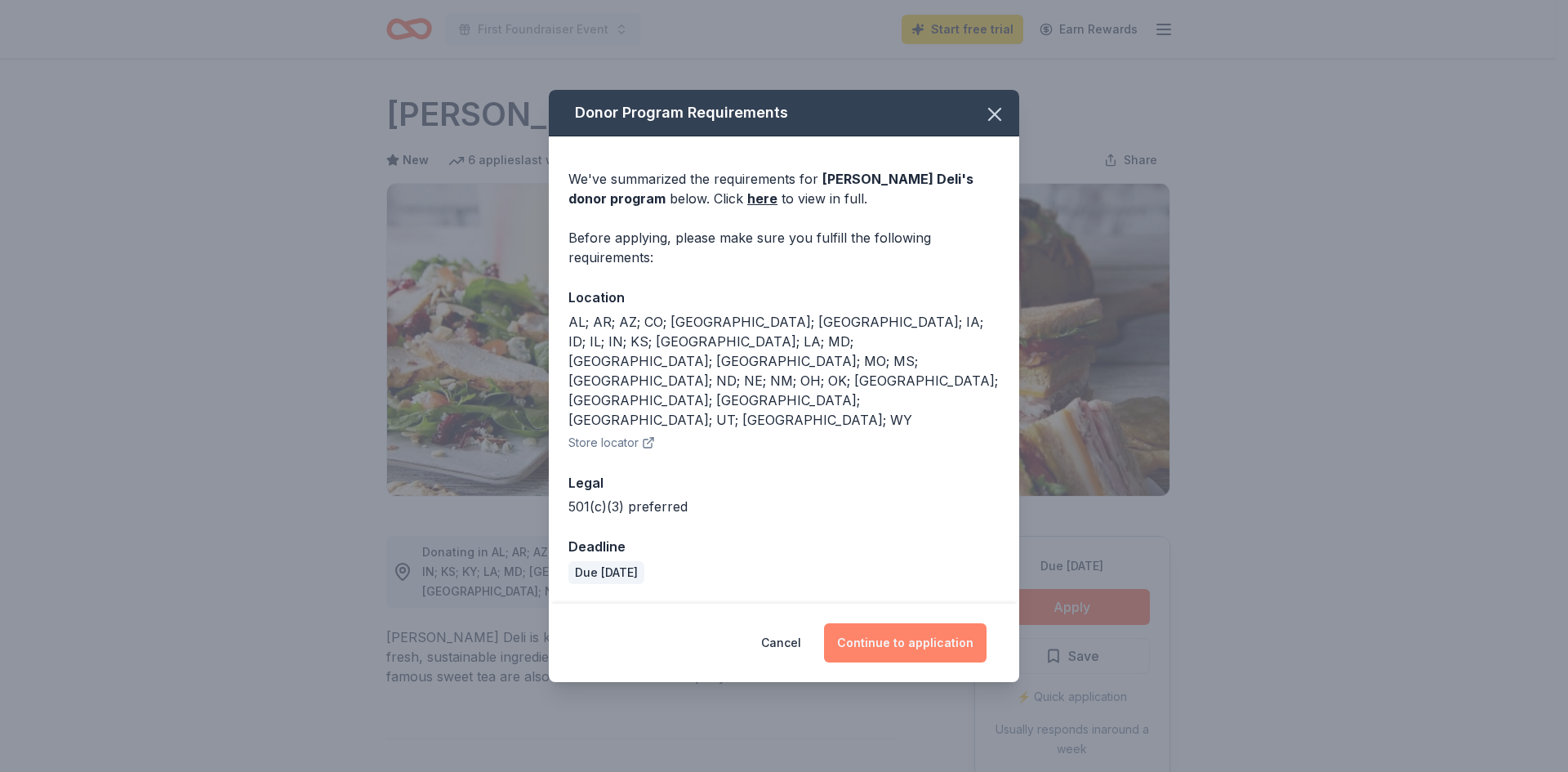
click at [884, 623] on button "Continue to application" at bounding box center [905, 642] width 162 height 39
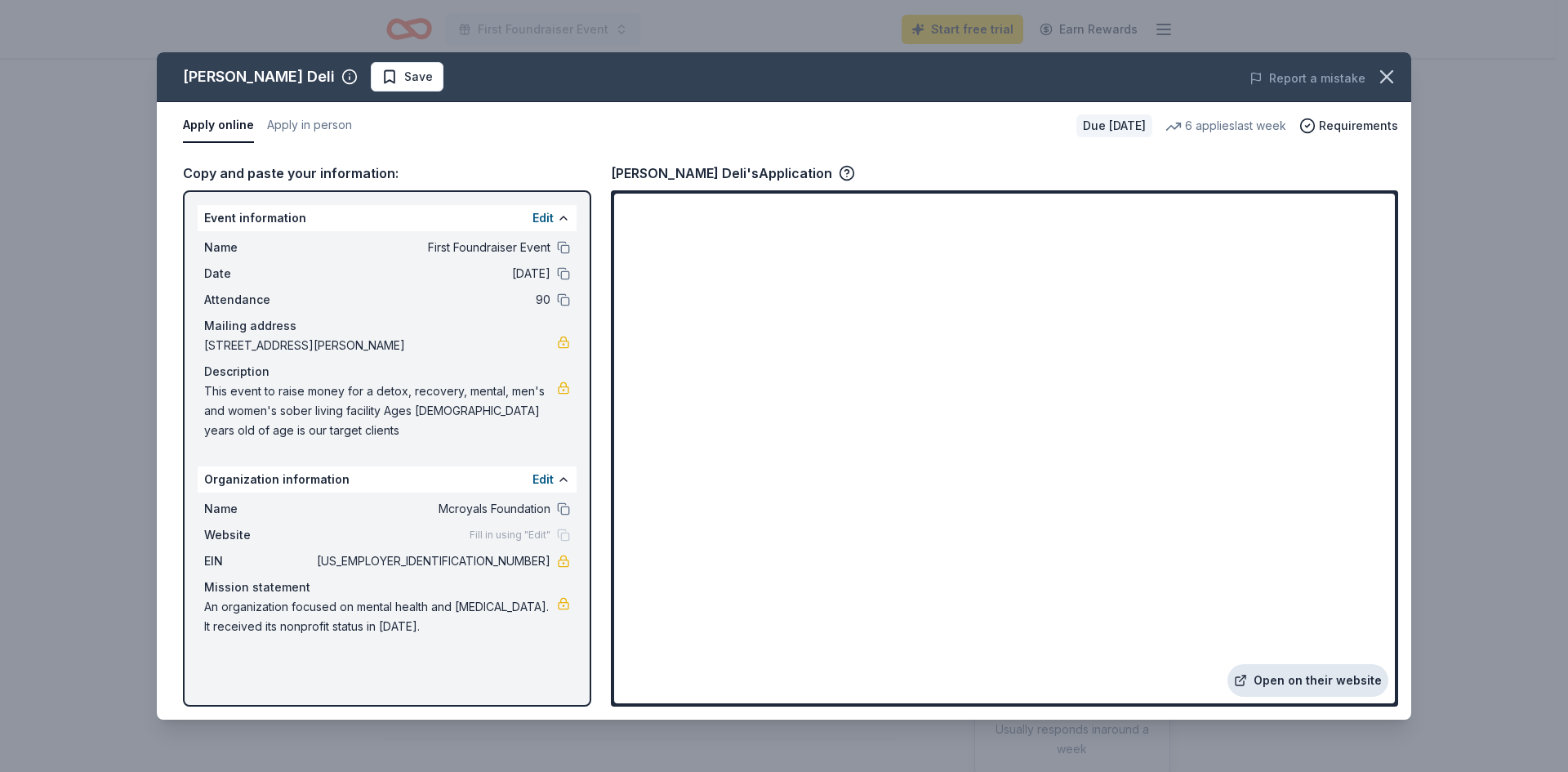
click at [1298, 679] on link "Open on their website" at bounding box center [1307, 680] width 161 height 33
